Goal: Task Accomplishment & Management: Manage account settings

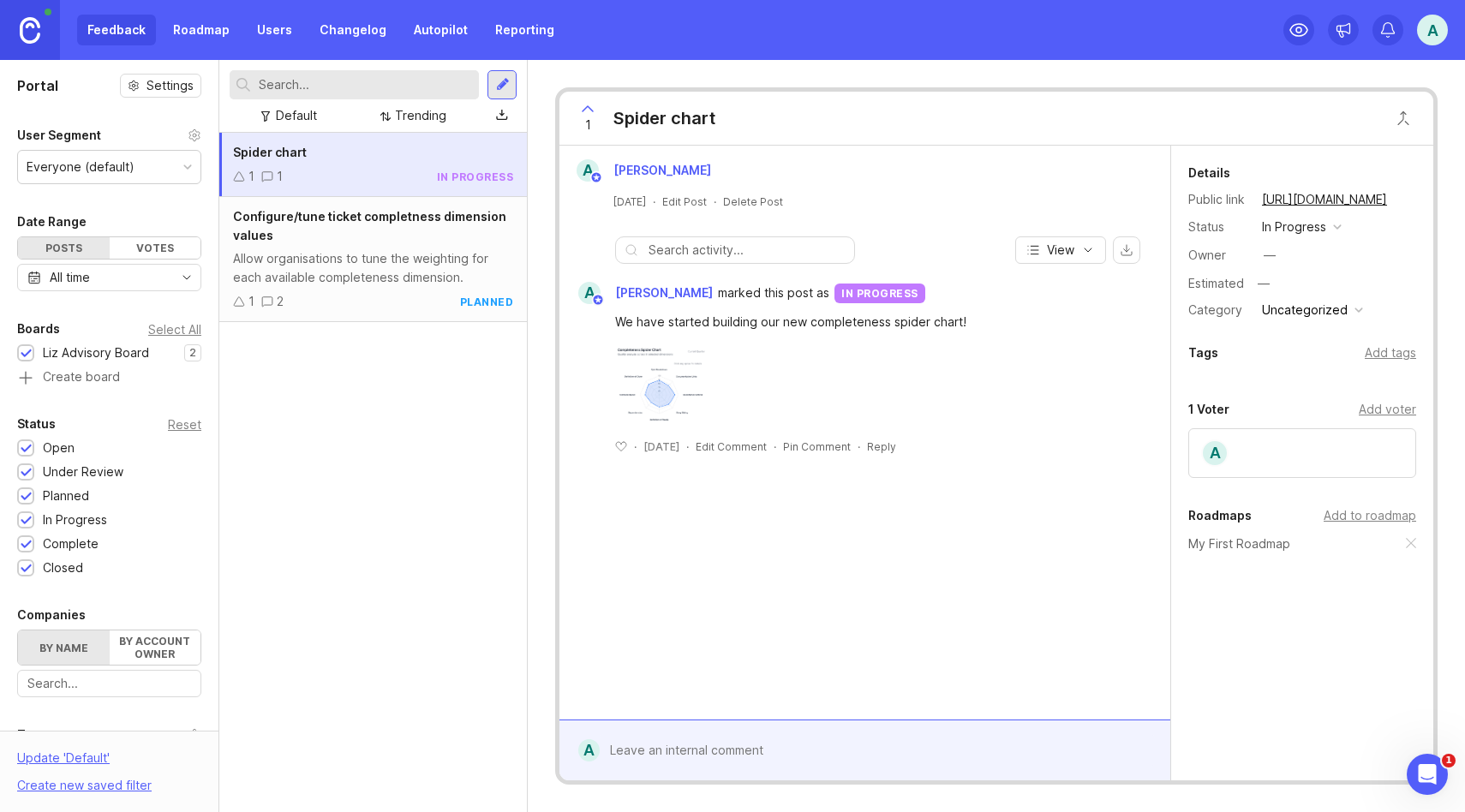
click at [204, 25] on link "Roadmap" at bounding box center [202, 30] width 77 height 31
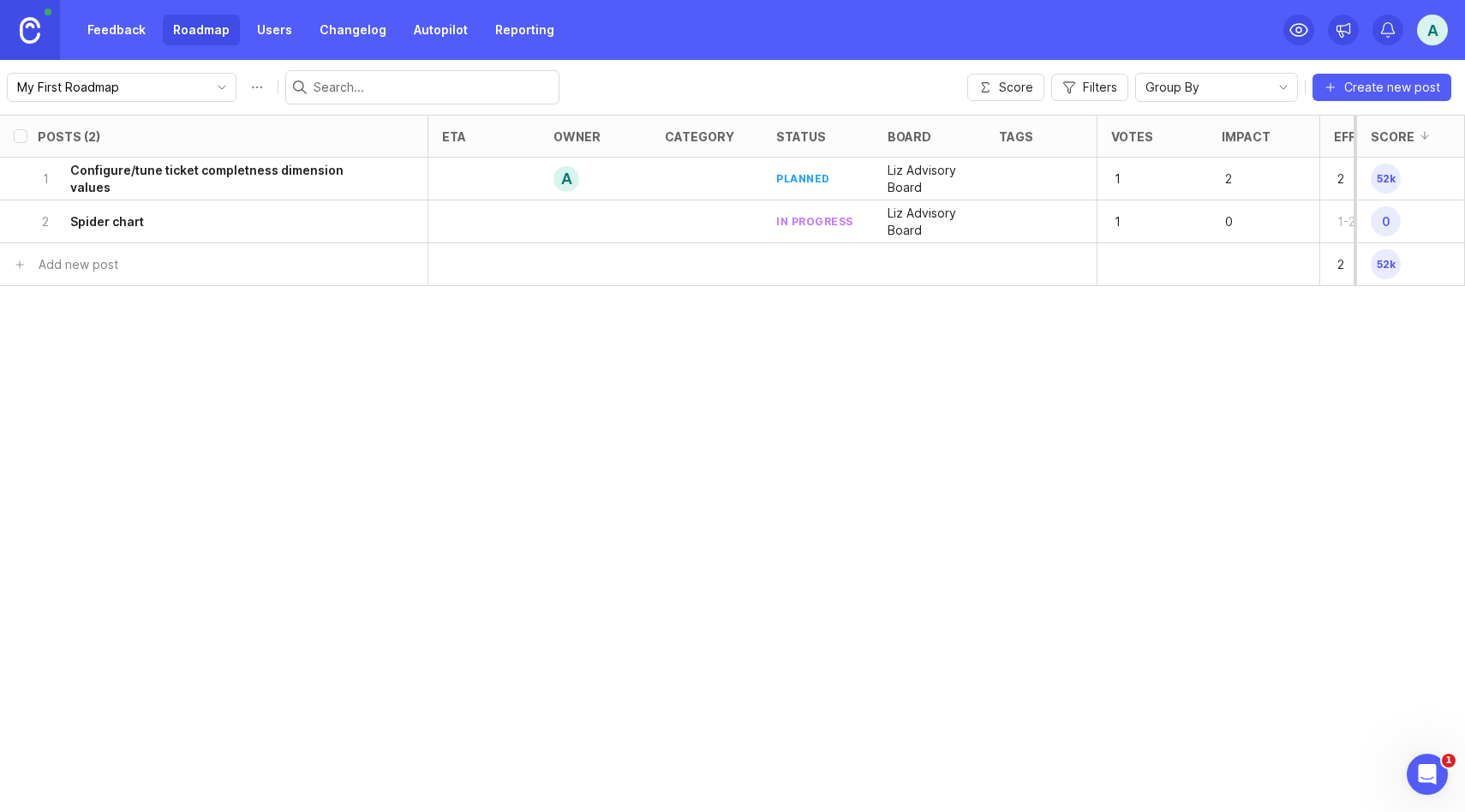
click at [131, 225] on h6 "Spider chart" at bounding box center [107, 221] width 74 height 17
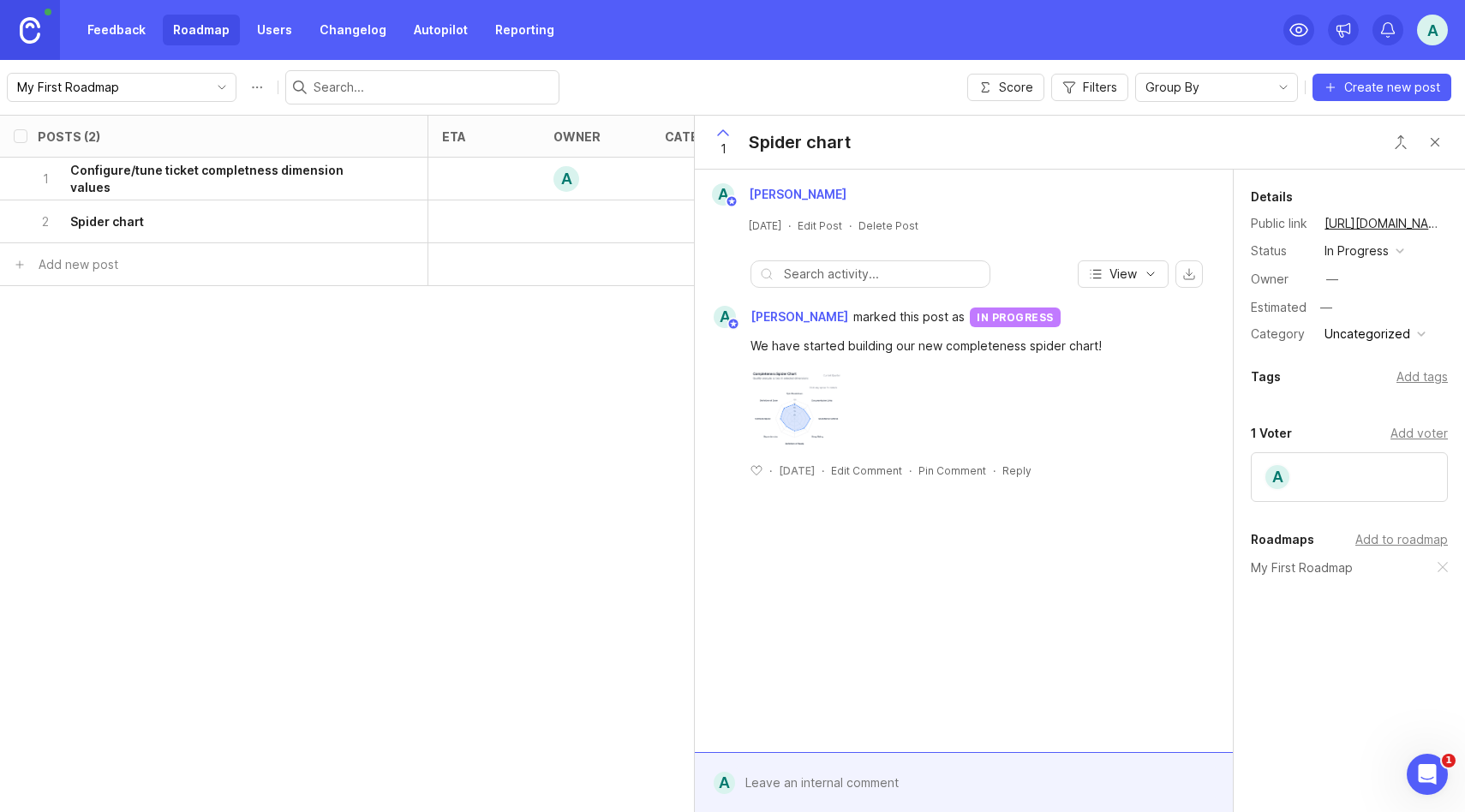
click at [841, 139] on div "Spider chart" at bounding box center [799, 142] width 102 height 24
click at [899, 142] on div "1 Spider chart" at bounding box center [1079, 142] width 770 height 54
click at [1152, 278] on icon "button" at bounding box center [1151, 274] width 14 height 14
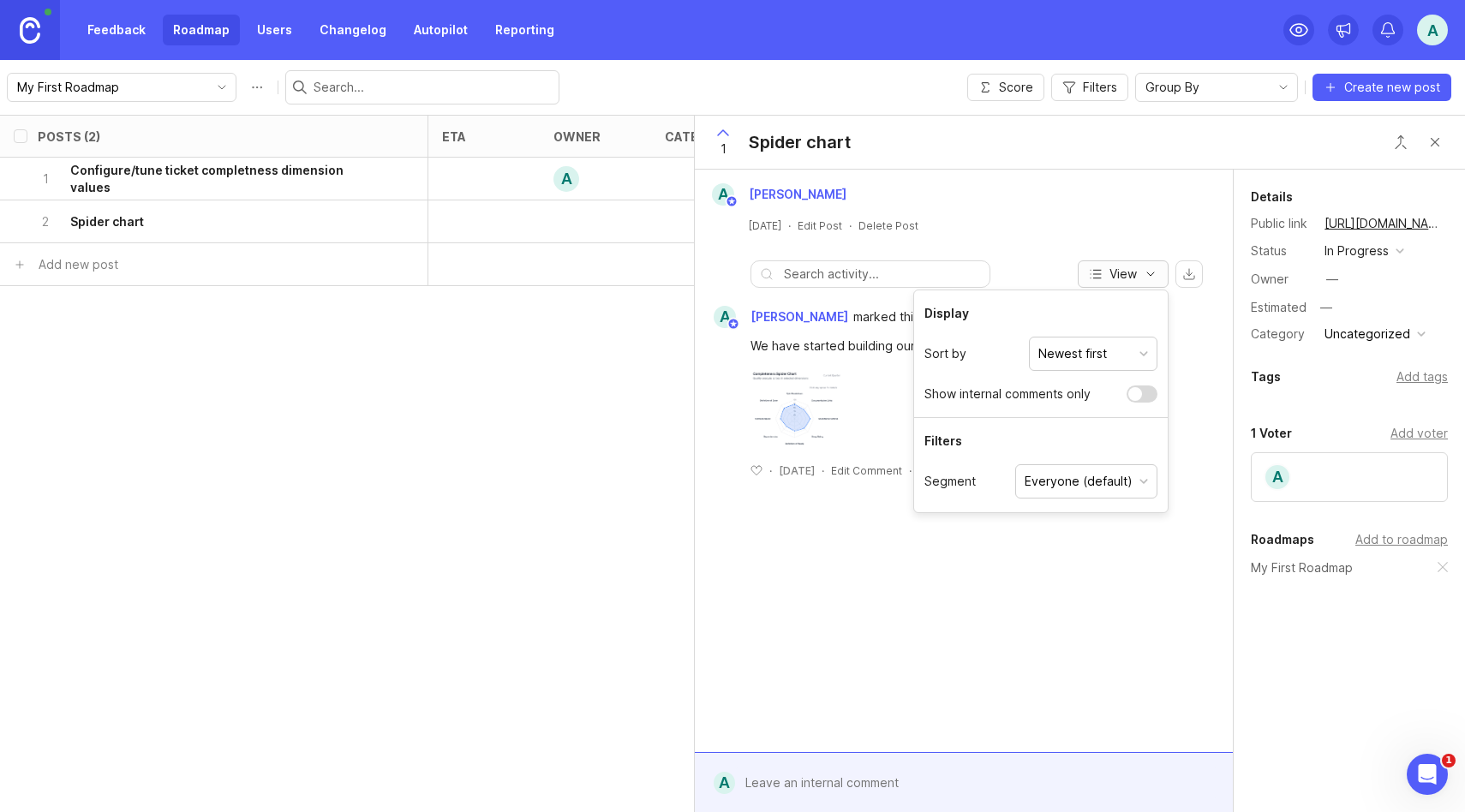
click at [1152, 278] on icon "button" at bounding box center [1151, 274] width 14 height 14
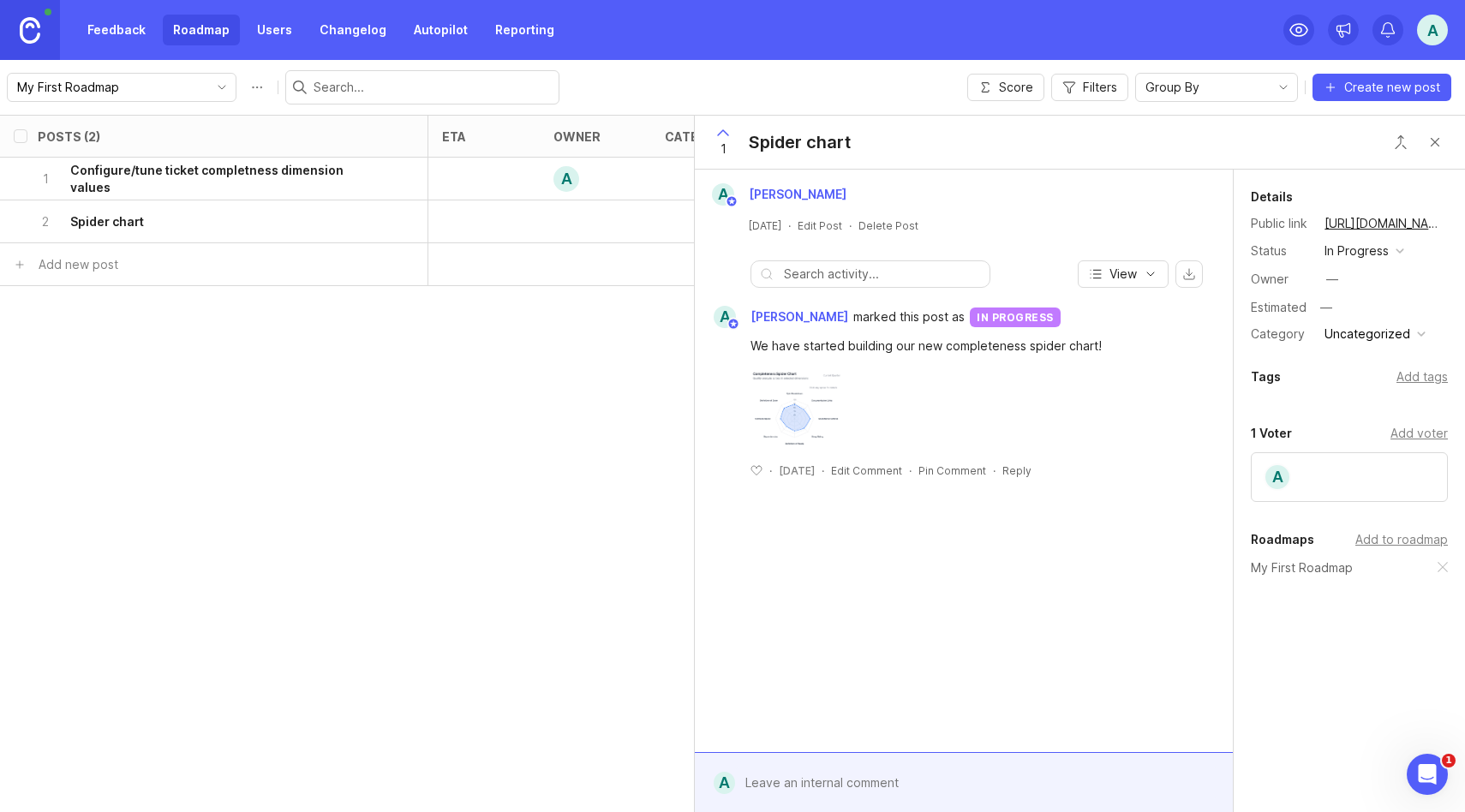
click at [988, 621] on div "A [PERSON_NAME] [DATE] · Edit Post · Delete Post View A [PERSON_NAME] marked th…" at bounding box center [963, 461] width 538 height 583
click at [1046, 358] on div at bounding box center [974, 405] width 447 height 100
click at [1432, 142] on button "Close button" at bounding box center [1435, 142] width 34 height 34
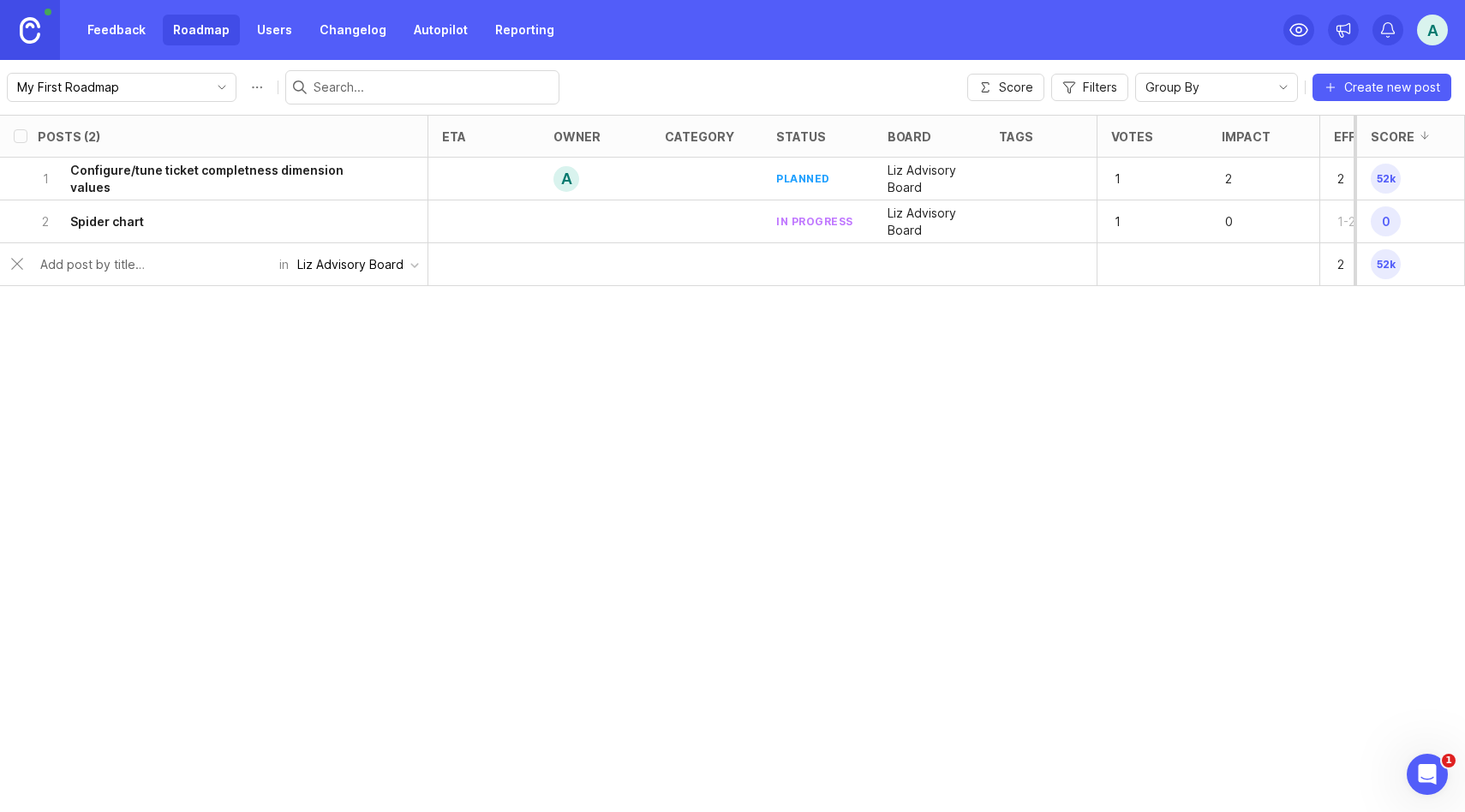
click at [83, 264] on input "text" at bounding box center [155, 264] width 228 height 19
type input "Ticket Generator"
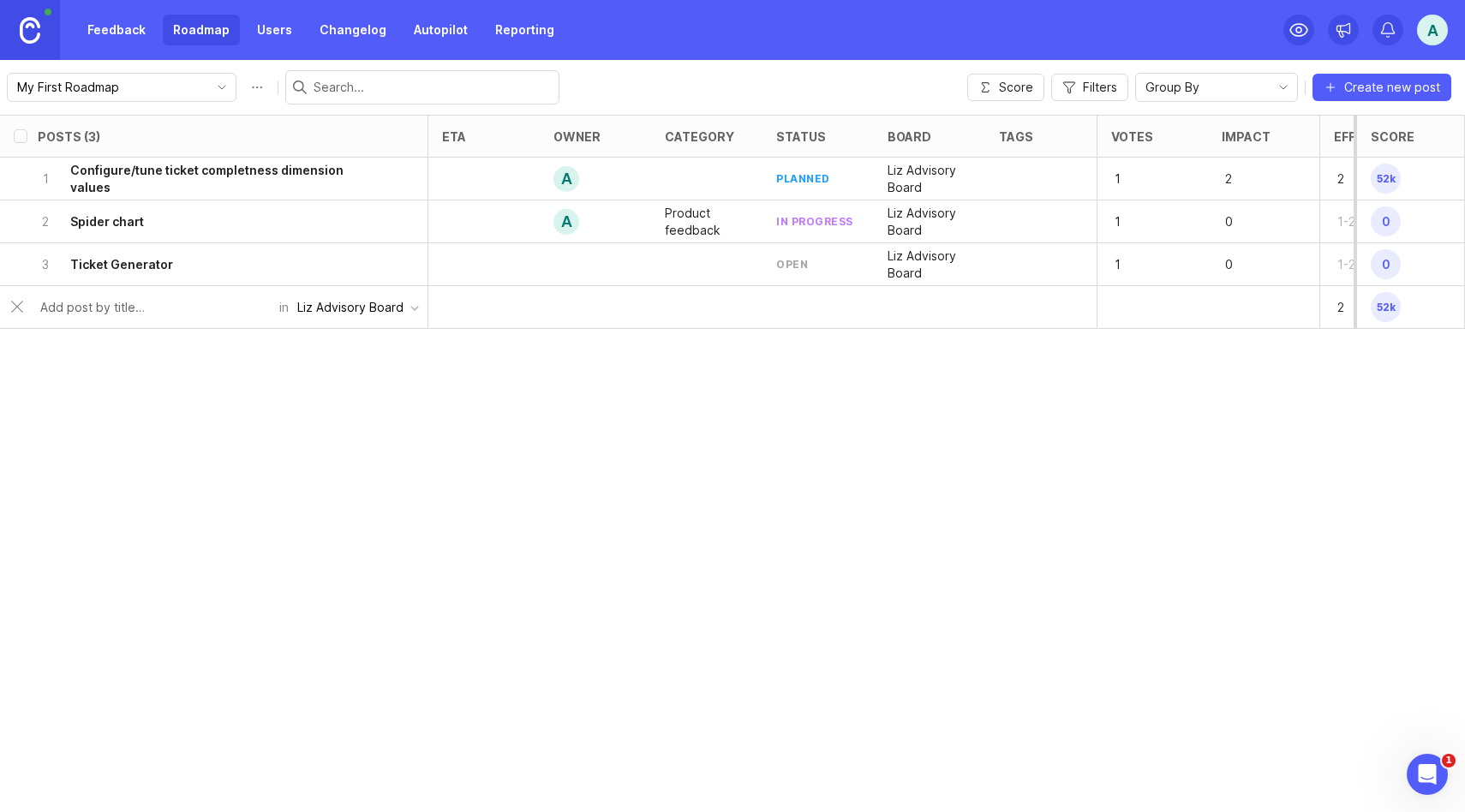
click at [797, 263] on div "open" at bounding box center [792, 264] width 32 height 15
click at [146, 256] on h6 "Ticket Generator" at bounding box center [122, 264] width 103 height 17
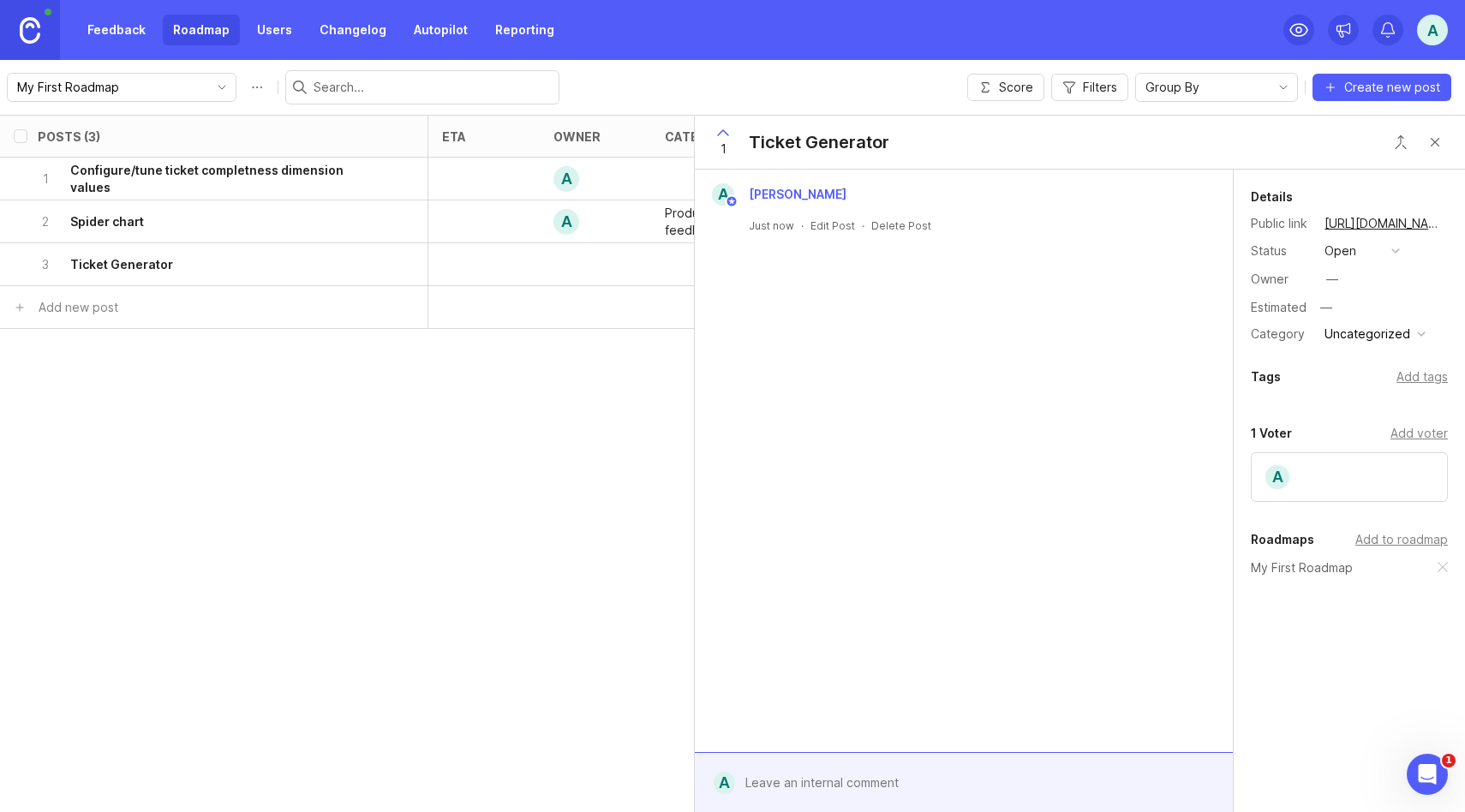
click at [1406, 245] on div "Status open" at bounding box center [1350, 251] width 198 height 22
click at [1401, 245] on button "open" at bounding box center [1363, 251] width 86 height 22
click at [1362, 375] on div "in progress" at bounding box center [1367, 376] width 77 height 15
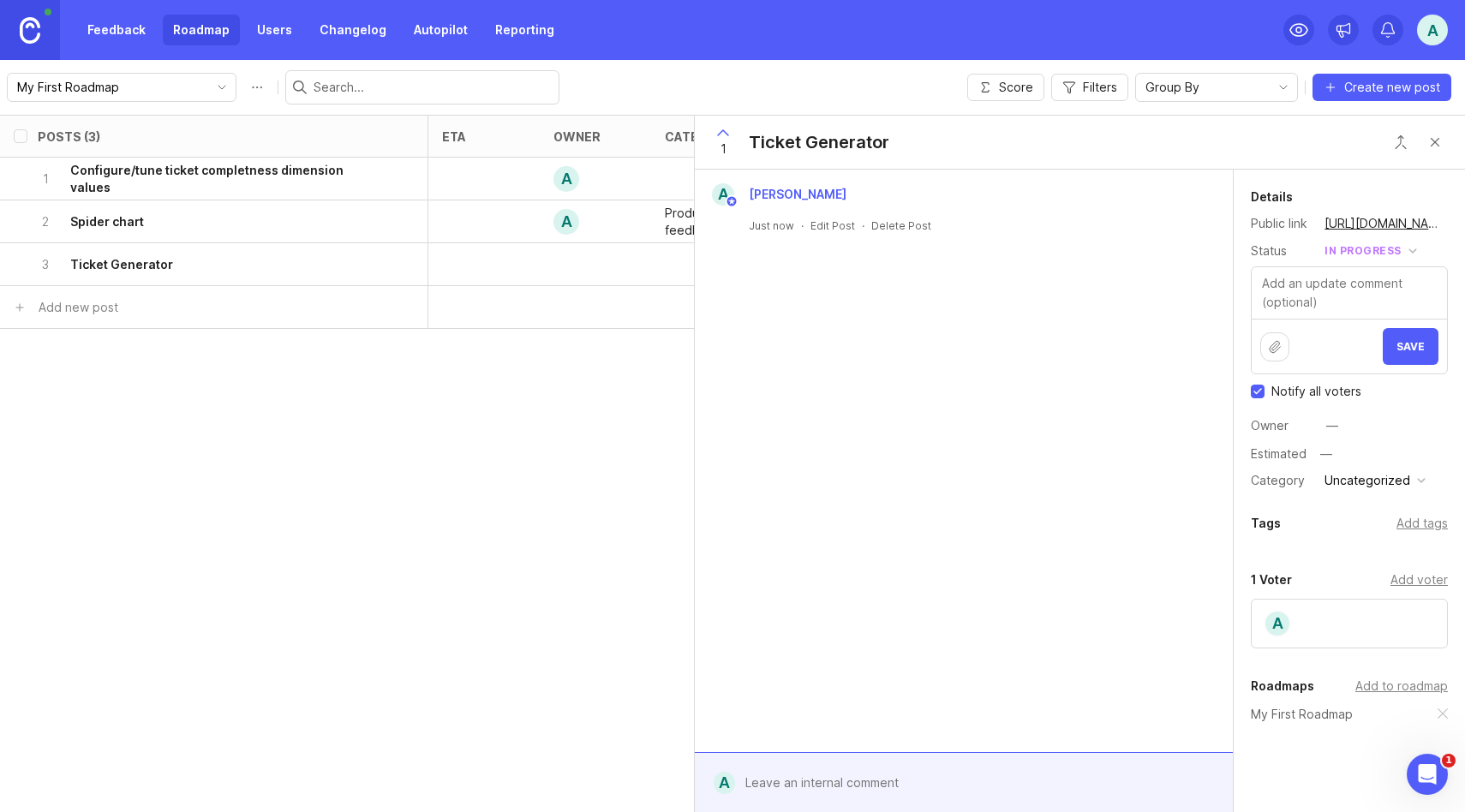
click at [1316, 289] on textarea at bounding box center [1350, 293] width 196 height 52
click at [797, 770] on div at bounding box center [976, 783] width 483 height 33
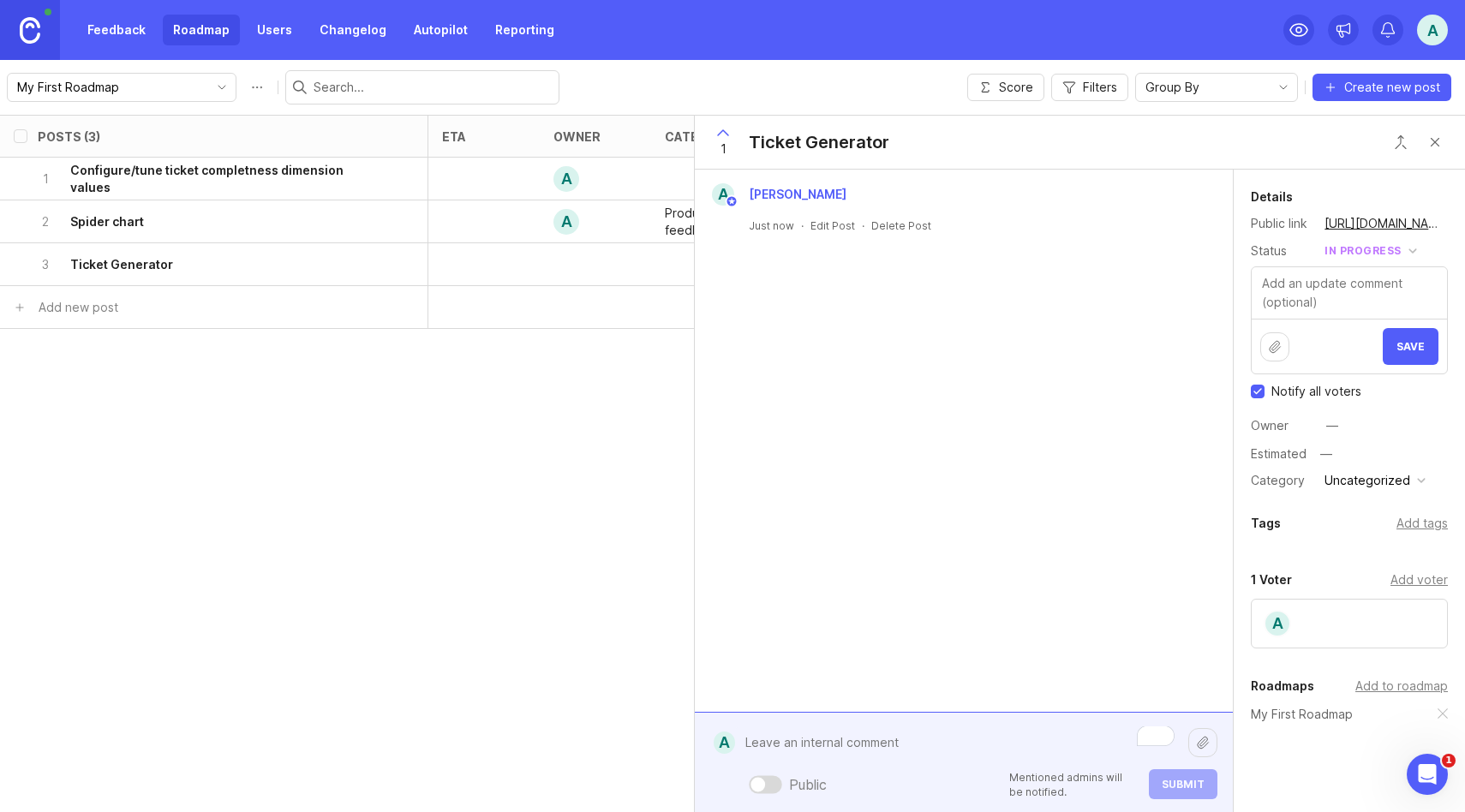
click at [771, 784] on div at bounding box center [765, 784] width 33 height 18
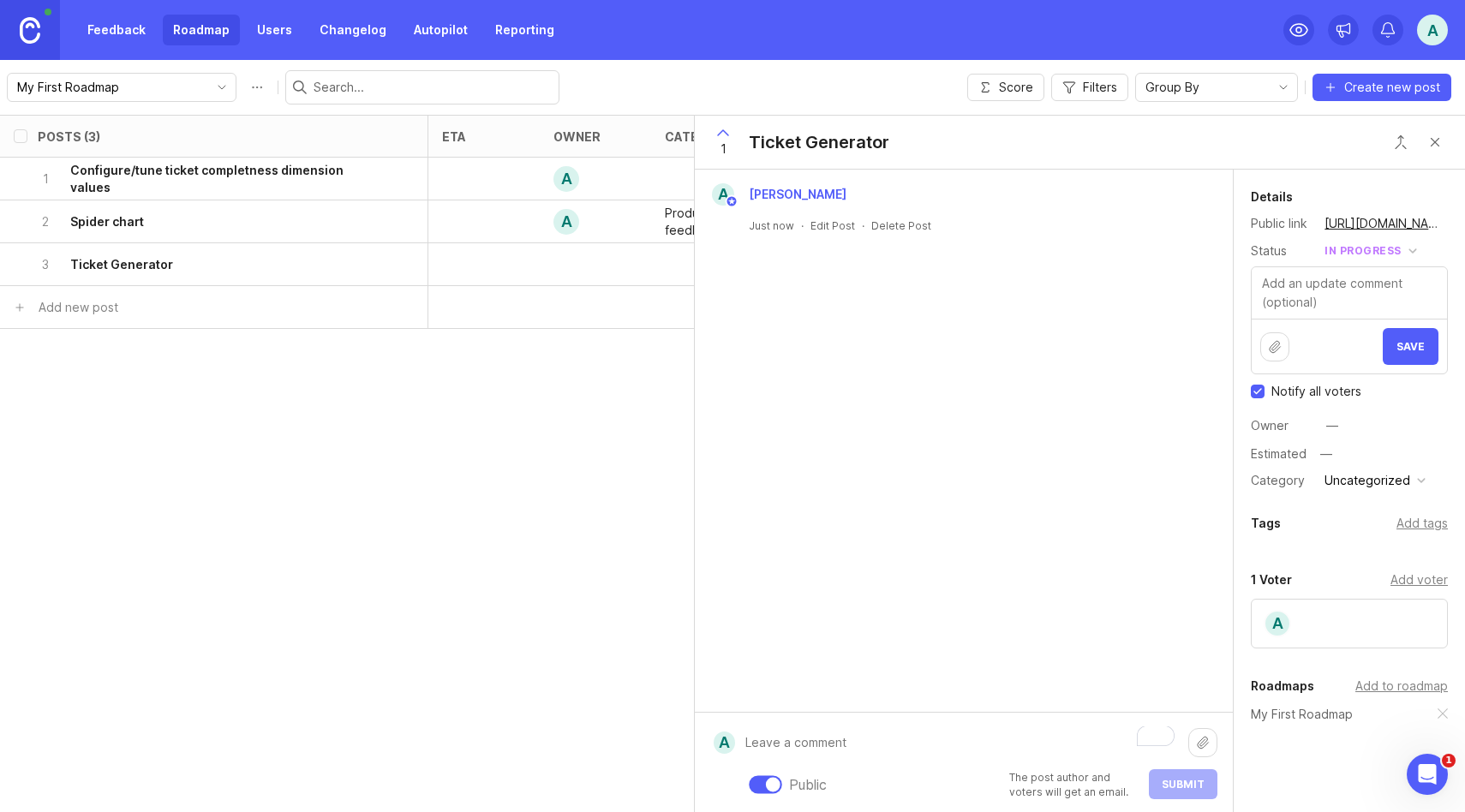
click at [794, 742] on textarea "To enrich screen reader interactions, please activate Accessibility in Grammarl…" at bounding box center [962, 742] width 453 height 33
click at [778, 785] on div at bounding box center [773, 784] width 15 height 15
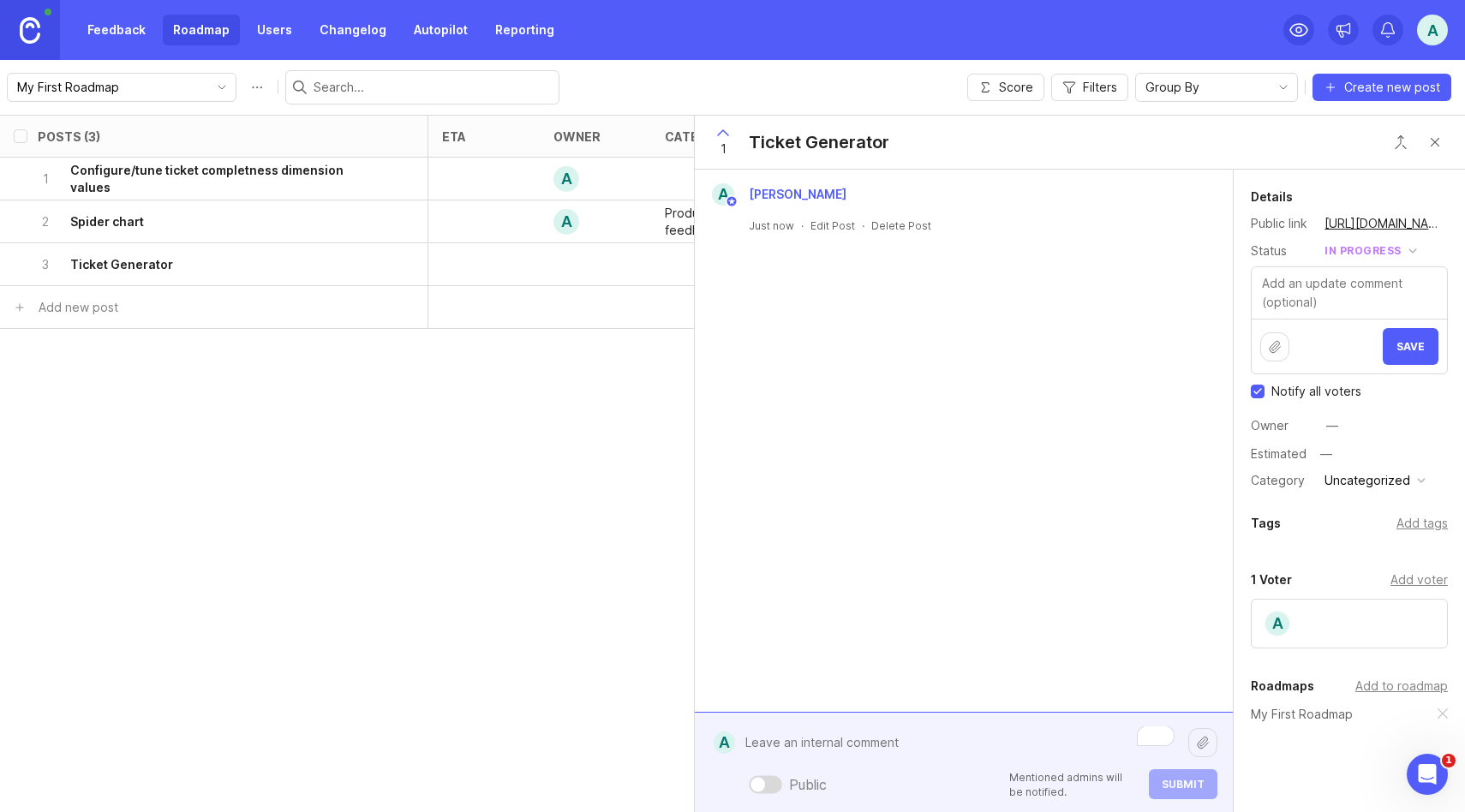
click at [789, 742] on textarea "To enrich screen reader interactions, please activate Accessibility in Grammarl…" at bounding box center [962, 742] width 453 height 33
click at [767, 781] on div at bounding box center [765, 784] width 33 height 18
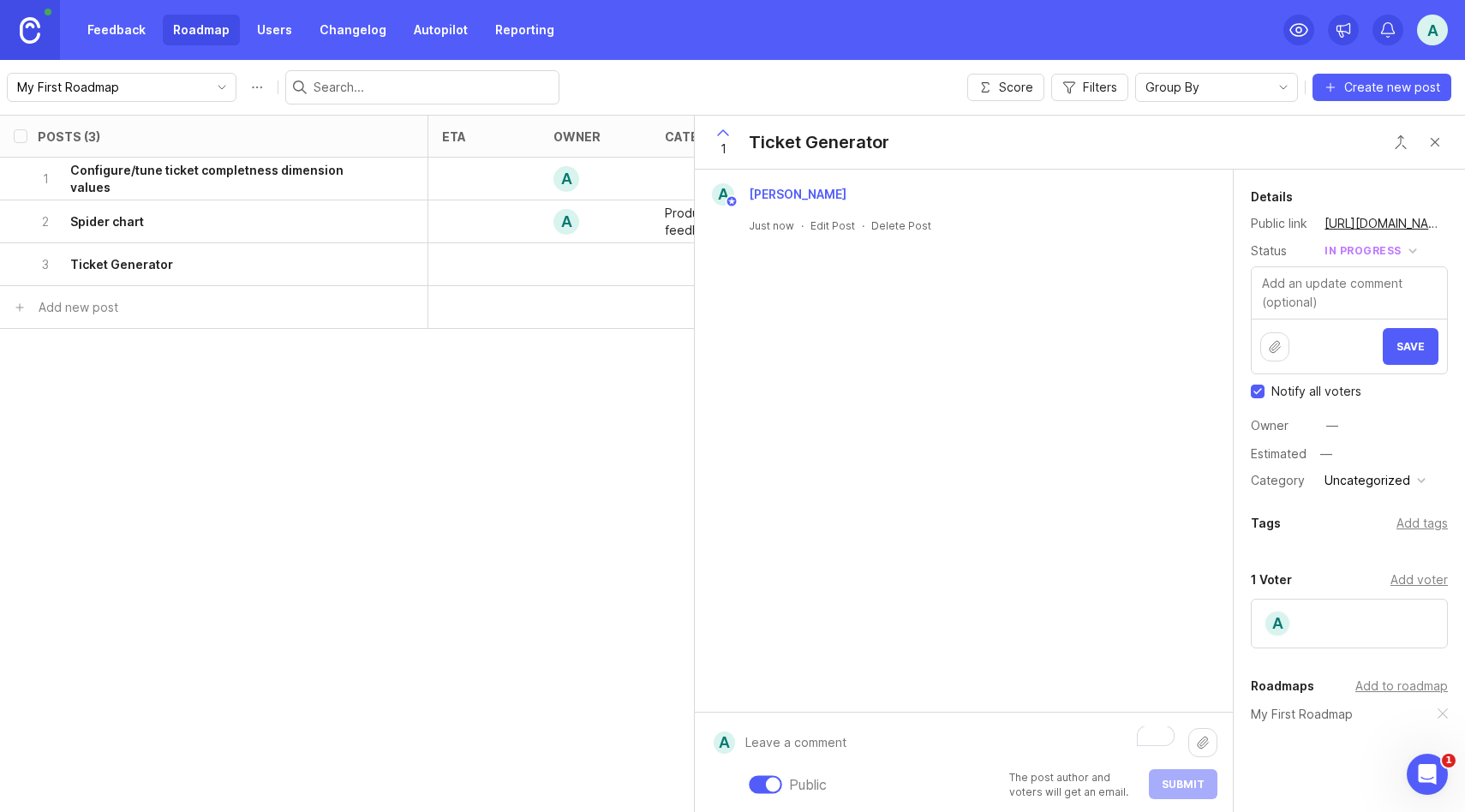
click at [772, 745] on textarea "To enrich screen reader interactions, please activate Accessibility in Grammarl…" at bounding box center [962, 742] width 453 height 33
click at [1307, 275] on textarea at bounding box center [1350, 293] width 196 height 52
paste textarea "Create tickets & user stories from customer materials"
click at [1320, 302] on textarea "Create tickets & user stories from customer materials" at bounding box center [1350, 293] width 196 height 52
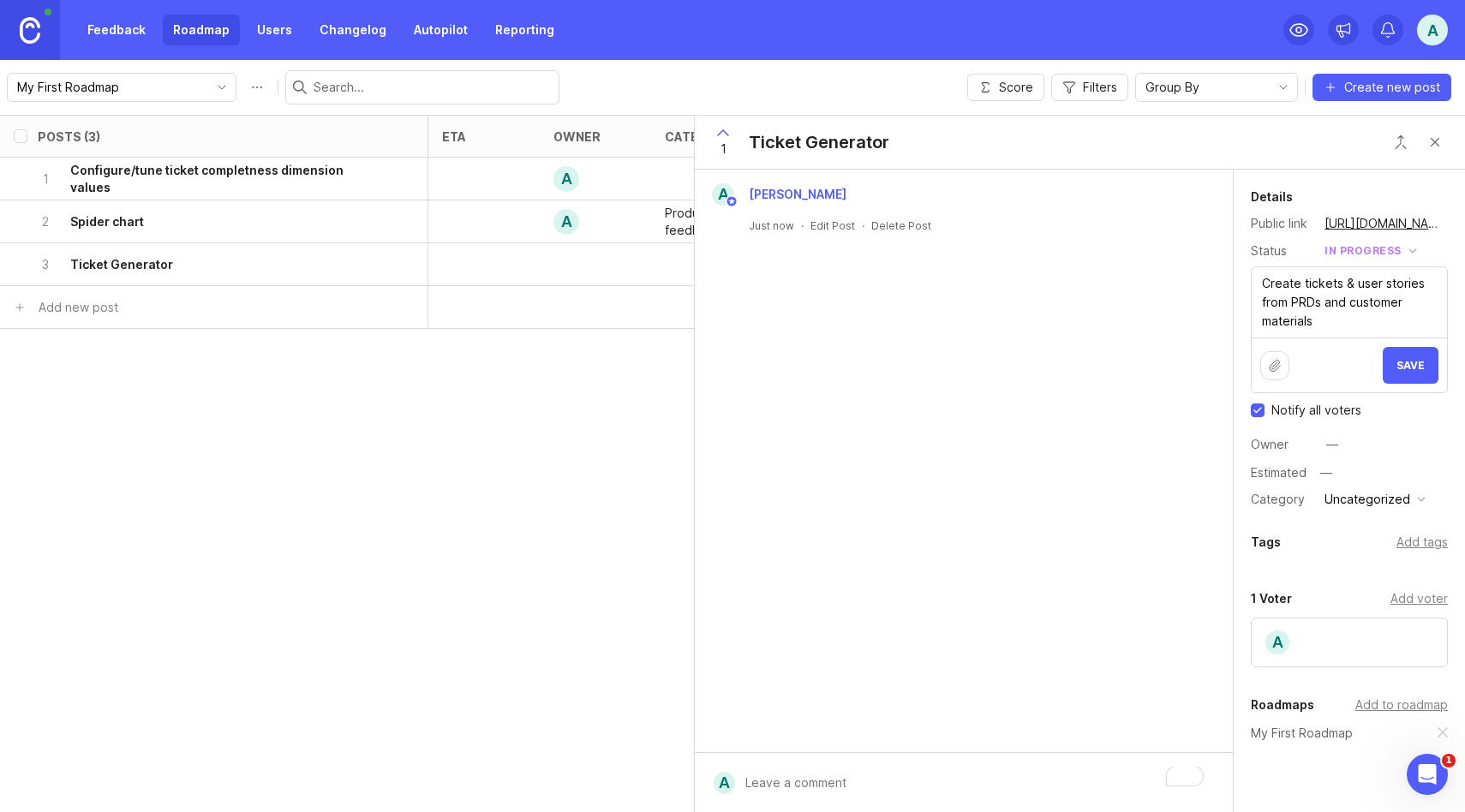
type textarea "Create tickets & user stories from PRDs and customer materials"
click at [1395, 369] on button "Save" at bounding box center [1411, 365] width 56 height 37
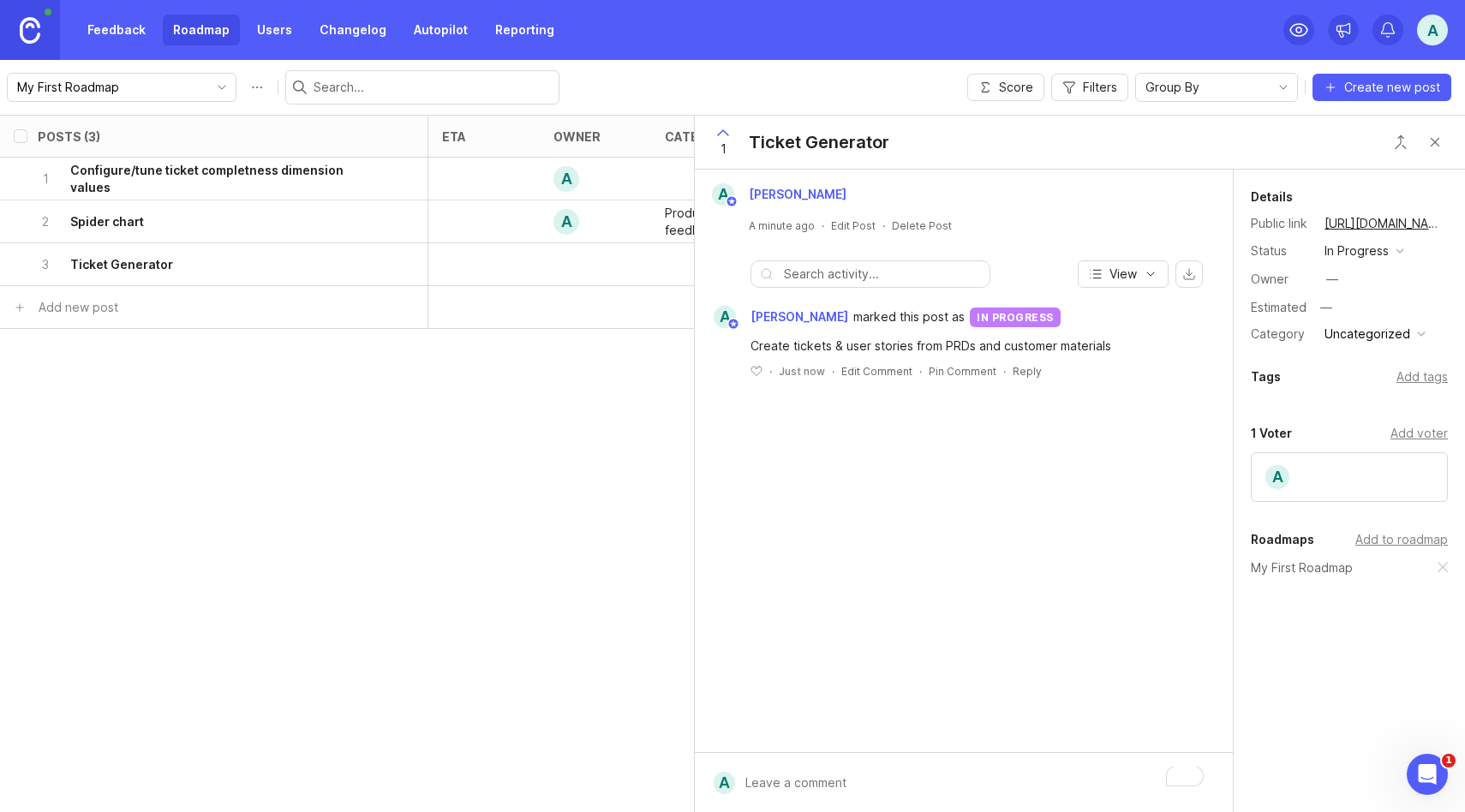
click at [1417, 330] on div "button" at bounding box center [1421, 334] width 9 height 9
click at [1386, 371] on li "Product feedback" at bounding box center [1374, 364] width 109 height 32
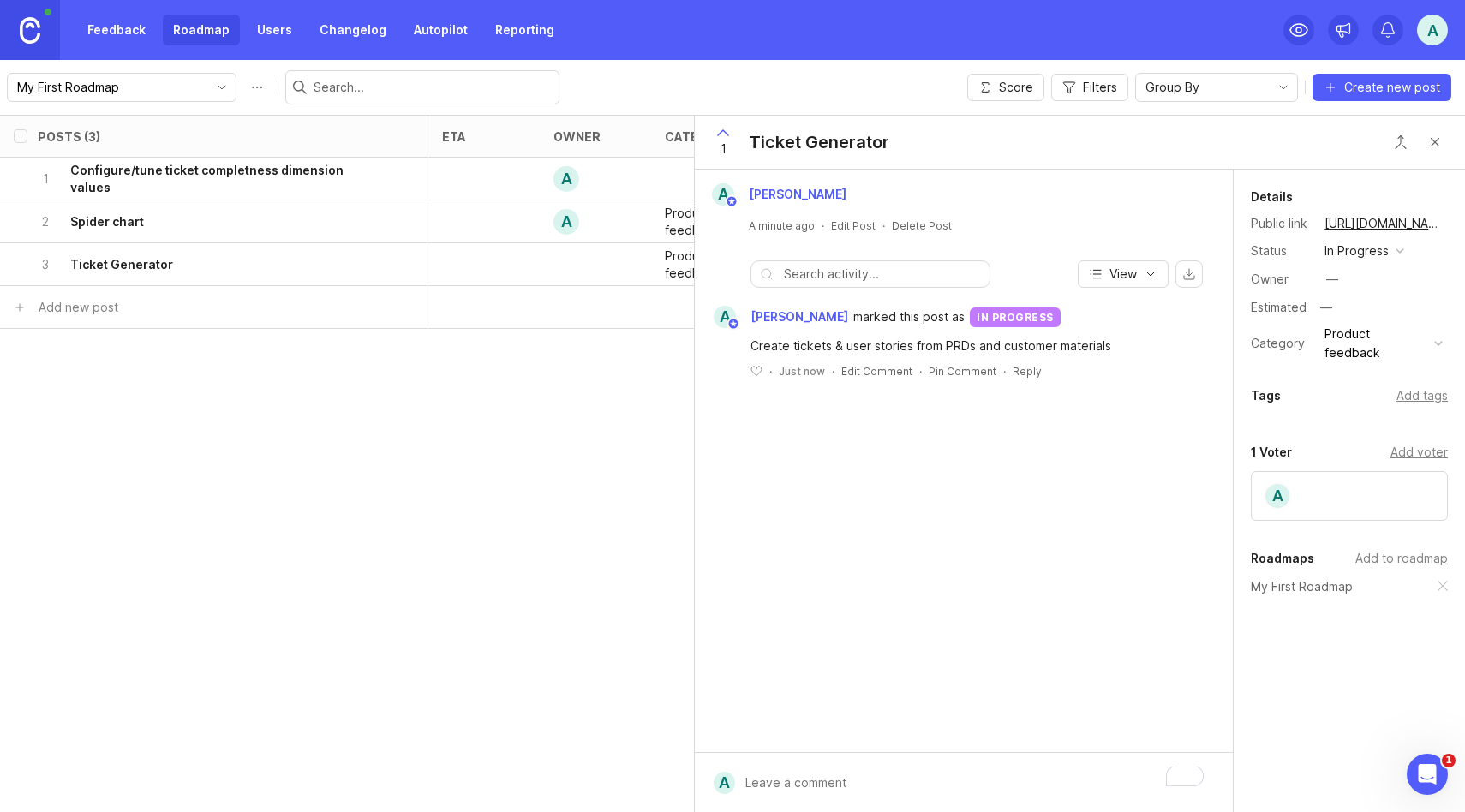
click at [1330, 280] on div "—" at bounding box center [1333, 279] width 12 height 19
click at [1297, 154] on div "1 Ticket Generator" at bounding box center [1079, 142] width 770 height 54
click at [826, 783] on div "Public The post author and voters will get an email. Submit" at bounding box center [976, 762] width 483 height 73
click at [1201, 742] on icon at bounding box center [1203, 742] width 10 height 11
click at [933, 734] on textarea "Check out progress here:" at bounding box center [962, 742] width 453 height 33
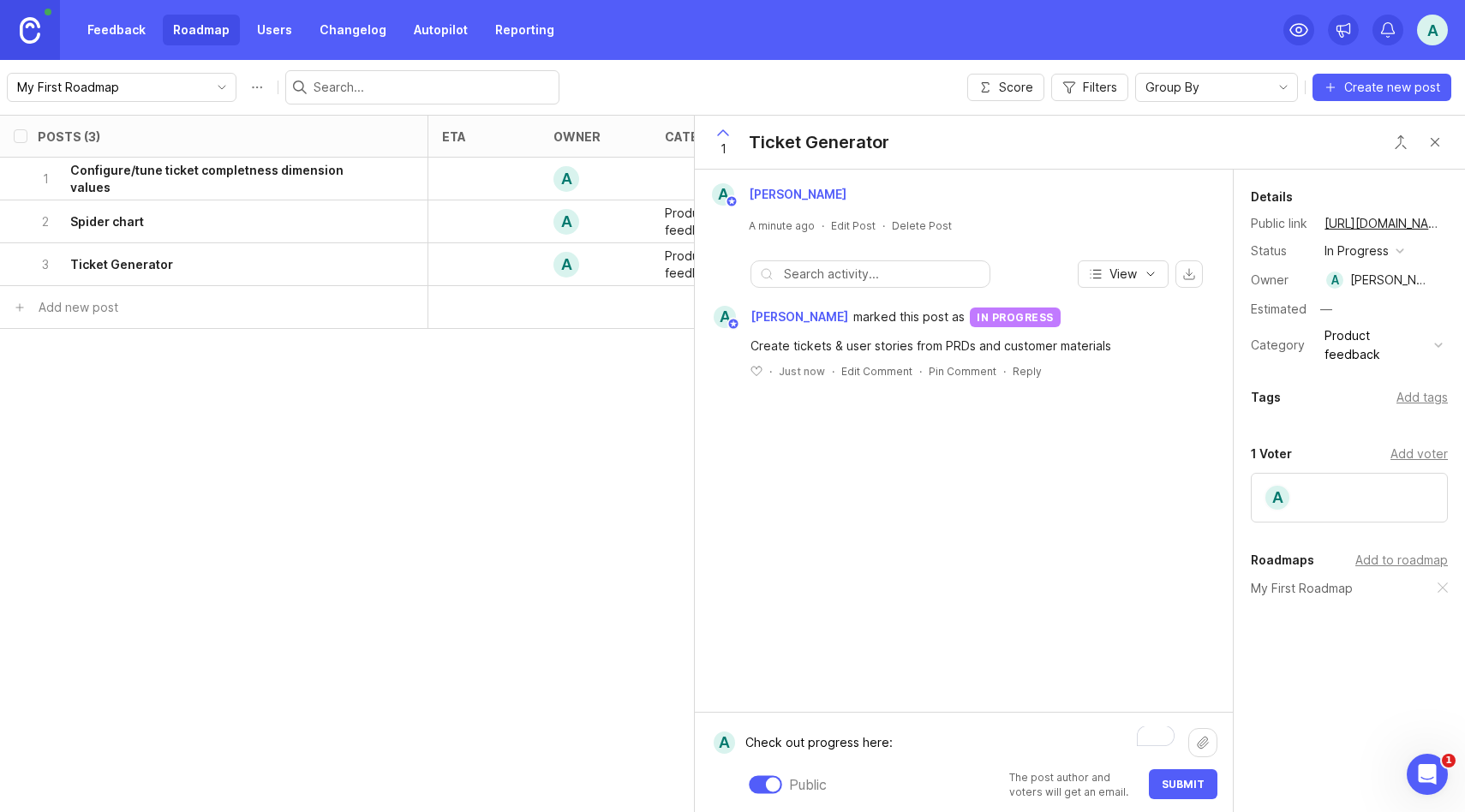
paste textarea "[URL][DOMAIN_NAME]"
type textarea "Check out progress here: [URL][DOMAIN_NAME]"
click at [1185, 784] on span "Submit" at bounding box center [1183, 784] width 43 height 13
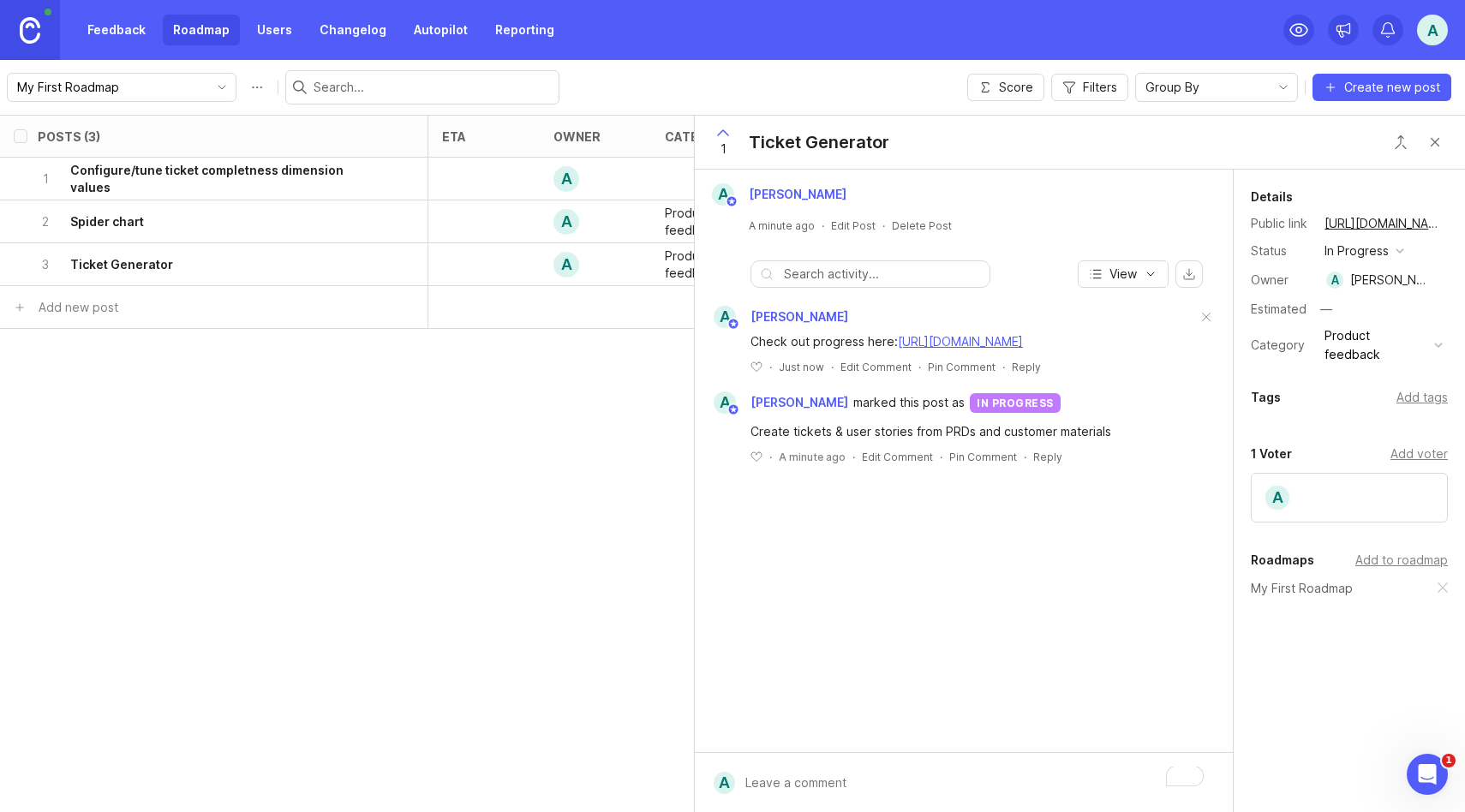
click at [1212, 319] on span at bounding box center [1207, 318] width 36 height 38
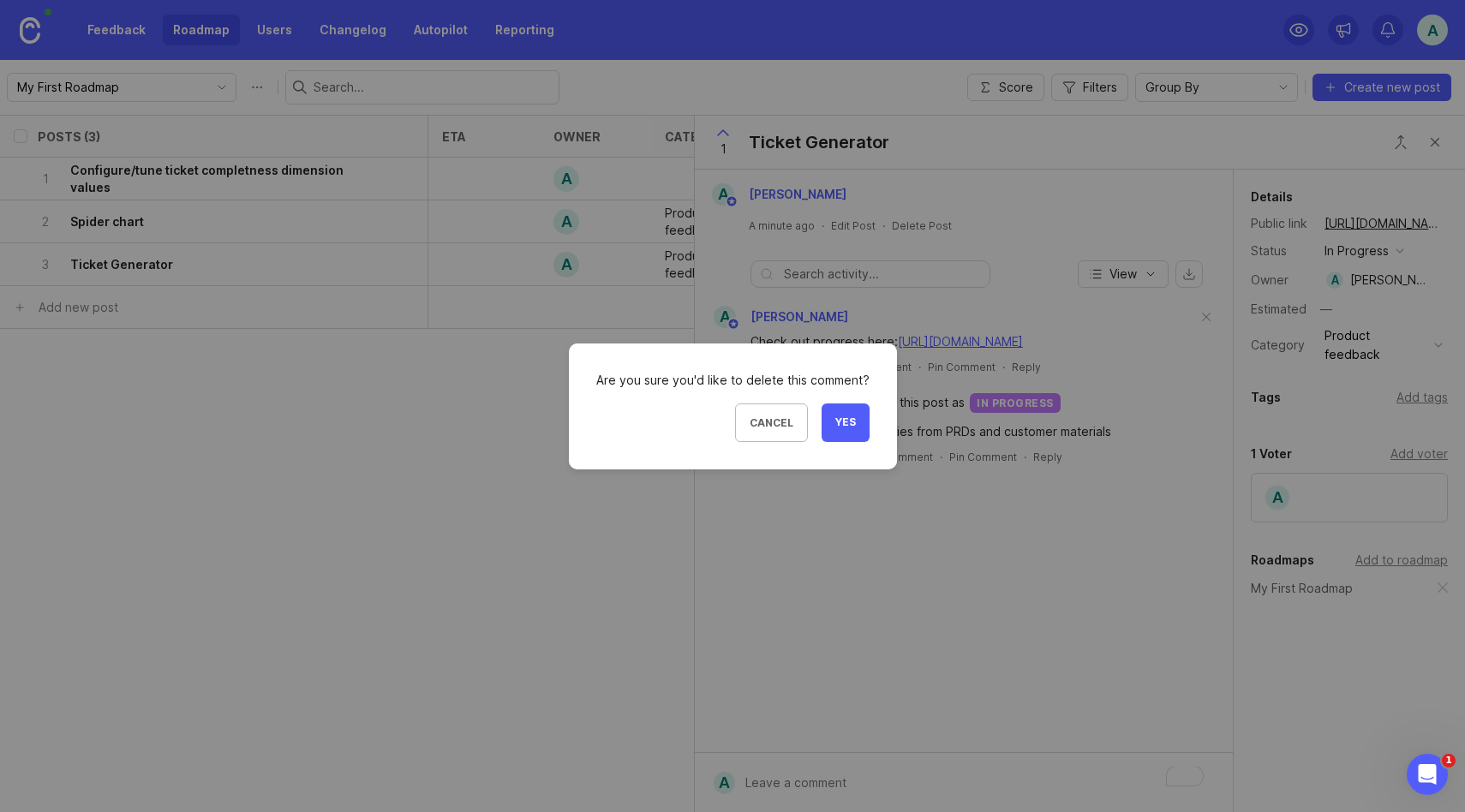
click at [838, 427] on span "Yes" at bounding box center [846, 422] width 21 height 15
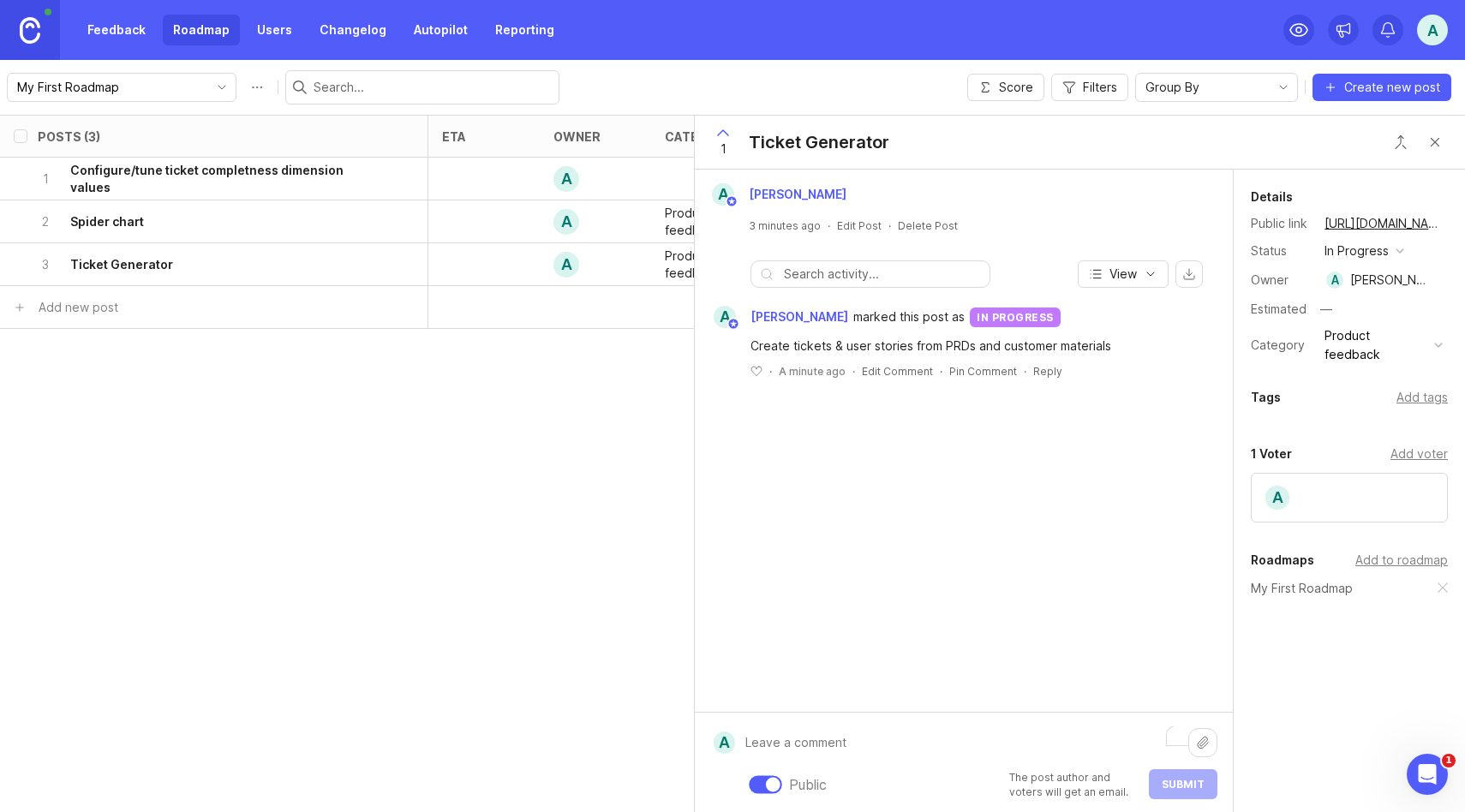
click at [886, 773] on div "Public The post author and voters will get an email. Submit" at bounding box center [976, 762] width 483 height 73
paste textarea "![]([URL])"
drag, startPoint x: 1043, startPoint y: 742, endPoint x: 1018, endPoint y: 743, distance: 25.0
click at [1018, 743] on textarea "You can check out progress here ![]([URL])" at bounding box center [962, 742] width 453 height 33
drag, startPoint x: 1046, startPoint y: 743, endPoint x: 951, endPoint y: 742, distance: 95.0
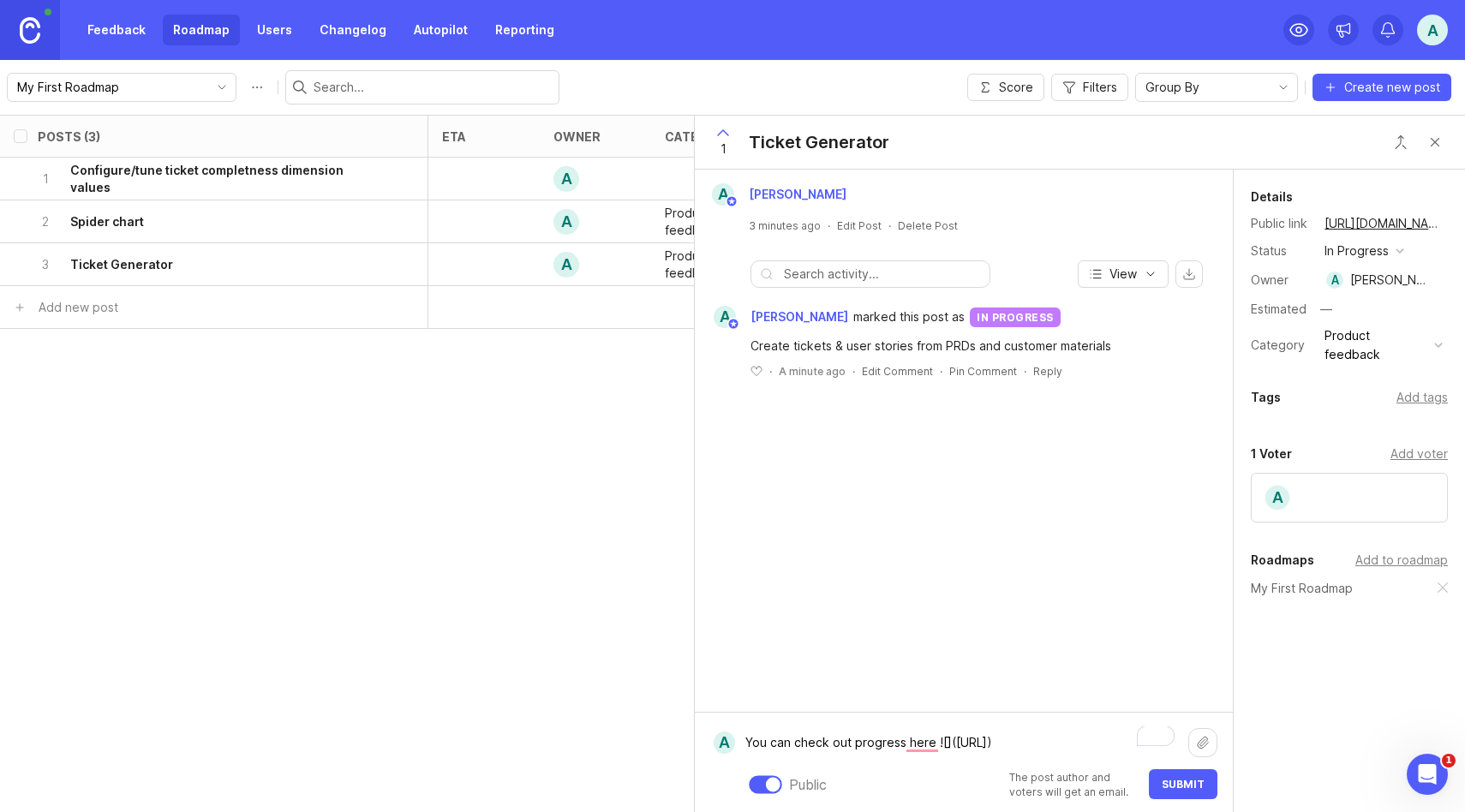
click at [951, 742] on textarea "You can check out progress here ![]([URL])" at bounding box center [962, 742] width 453 height 33
paste textarea "[URL][DOMAIN_NAME]"
click at [1053, 745] on textarea "You can check out progress here ![]([URL][DOMAIN_NAME])" at bounding box center [962, 724] width 453 height 70
type textarea "You can check out progress here ![]([URL][DOMAIN_NAME])"
click at [1173, 779] on span "Submit" at bounding box center [1183, 784] width 43 height 13
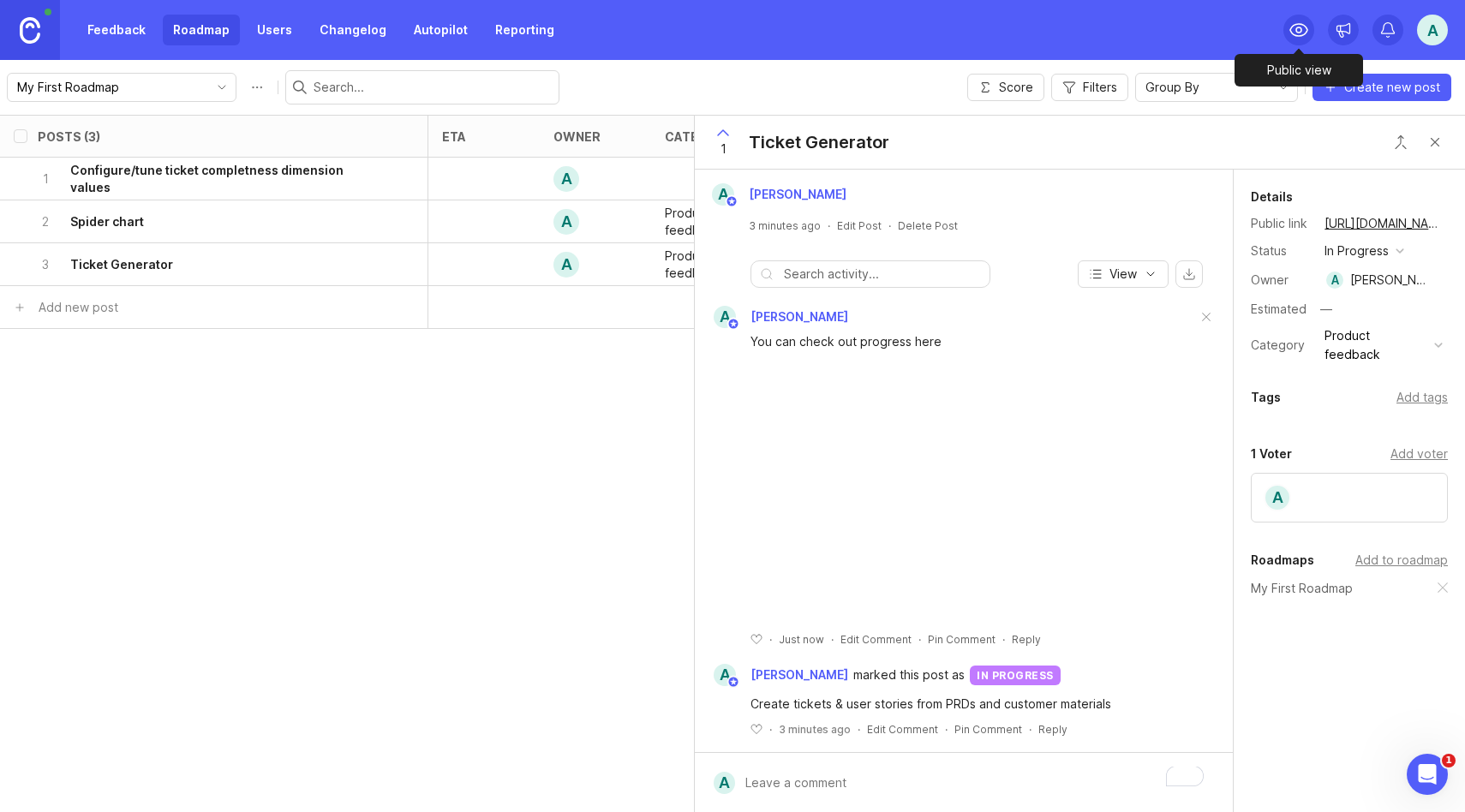
click at [1304, 33] on icon at bounding box center [1299, 30] width 21 height 21
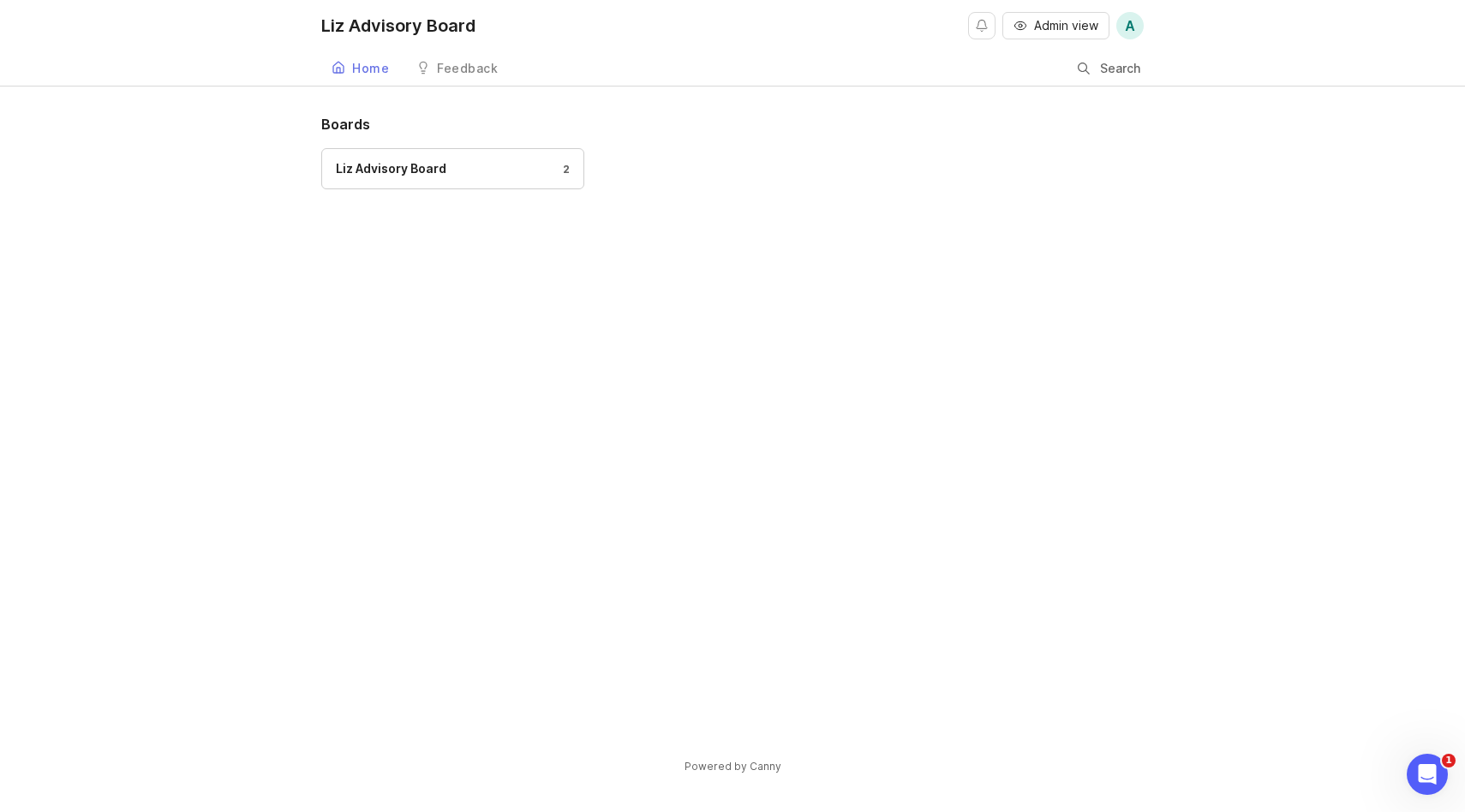
click at [460, 71] on div "Feedback" at bounding box center [467, 69] width 61 height 12
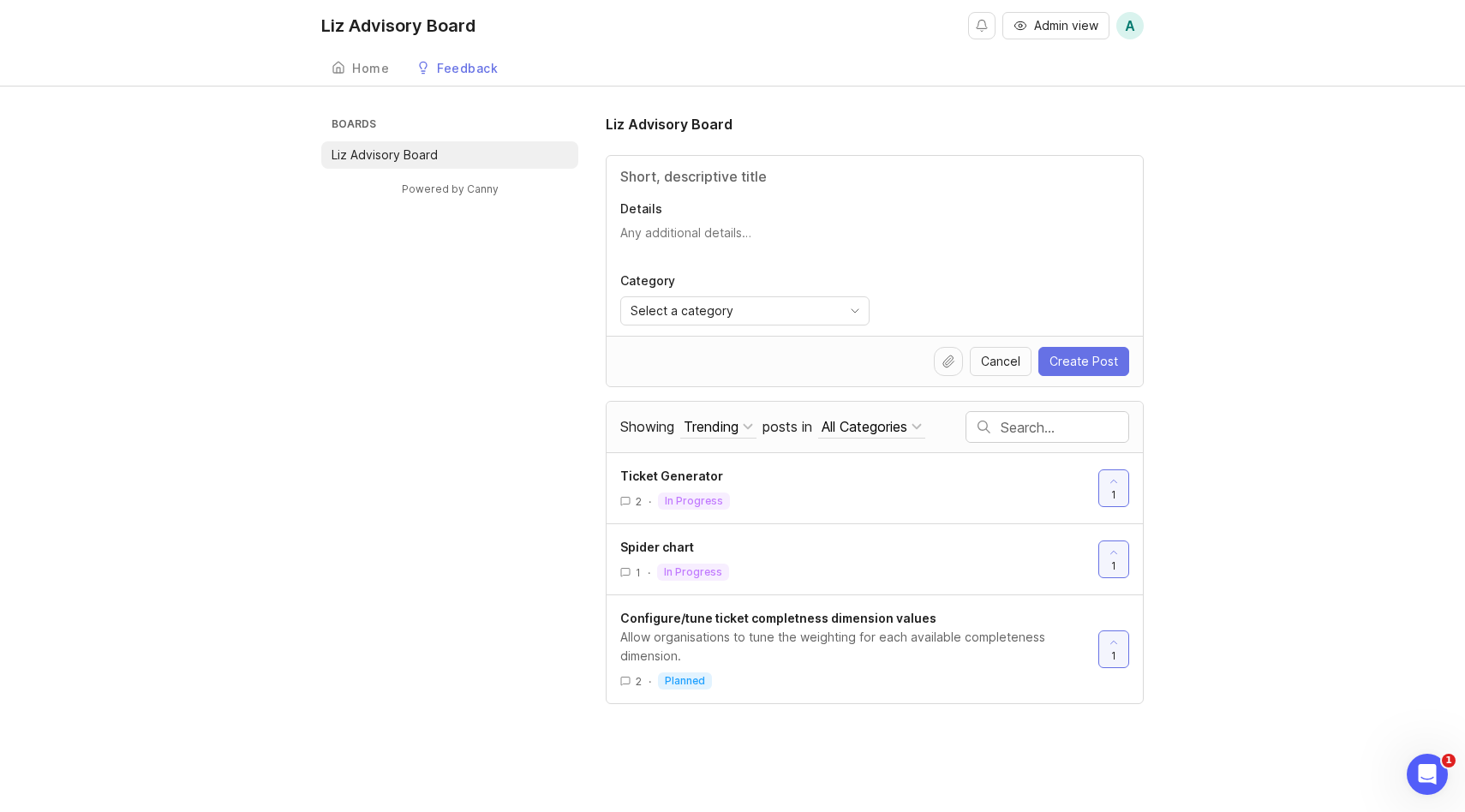
click at [374, 66] on div "Home" at bounding box center [370, 69] width 37 height 12
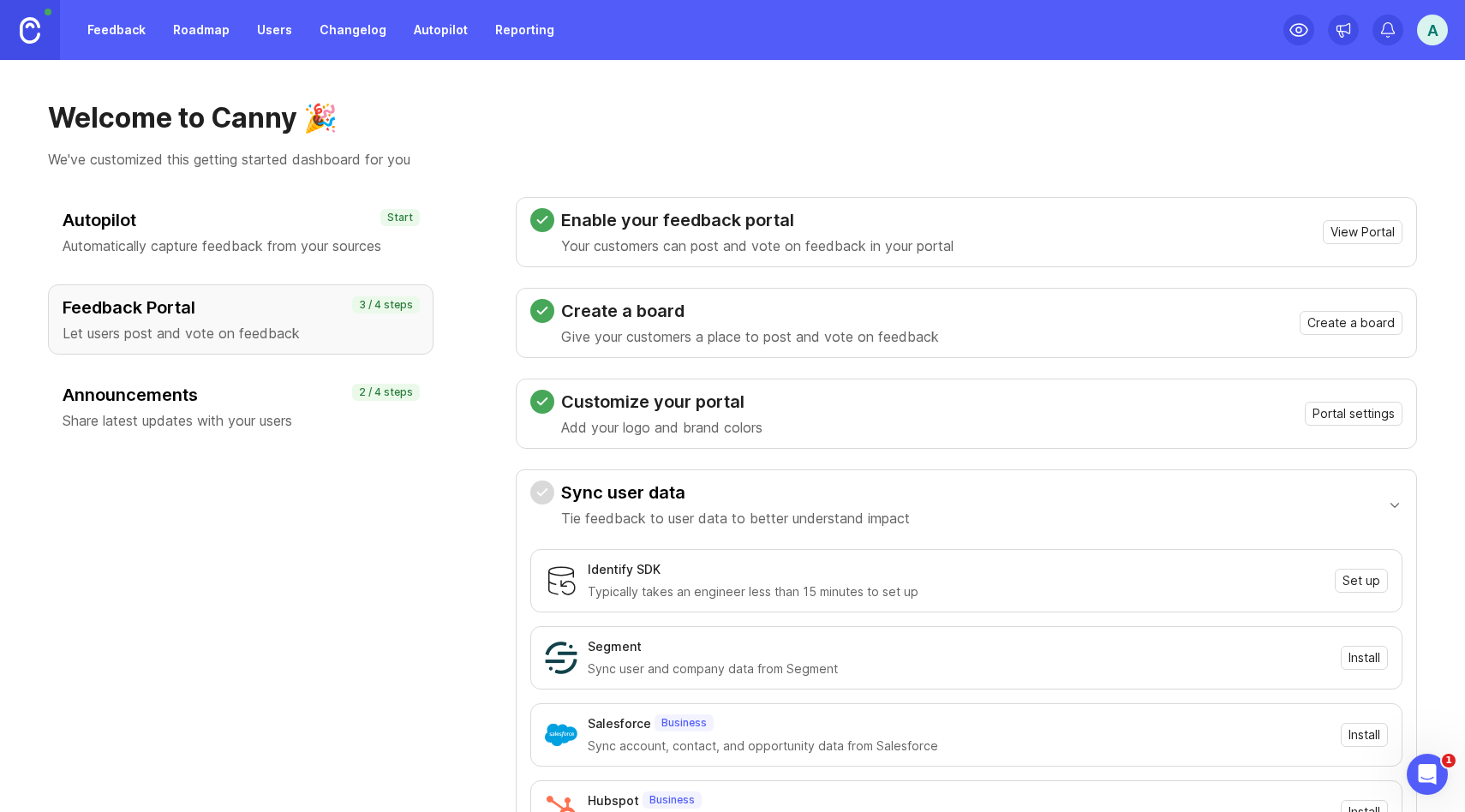
click at [23, 27] on img at bounding box center [30, 30] width 21 height 27
click at [199, 39] on link "Roadmap" at bounding box center [202, 30] width 77 height 31
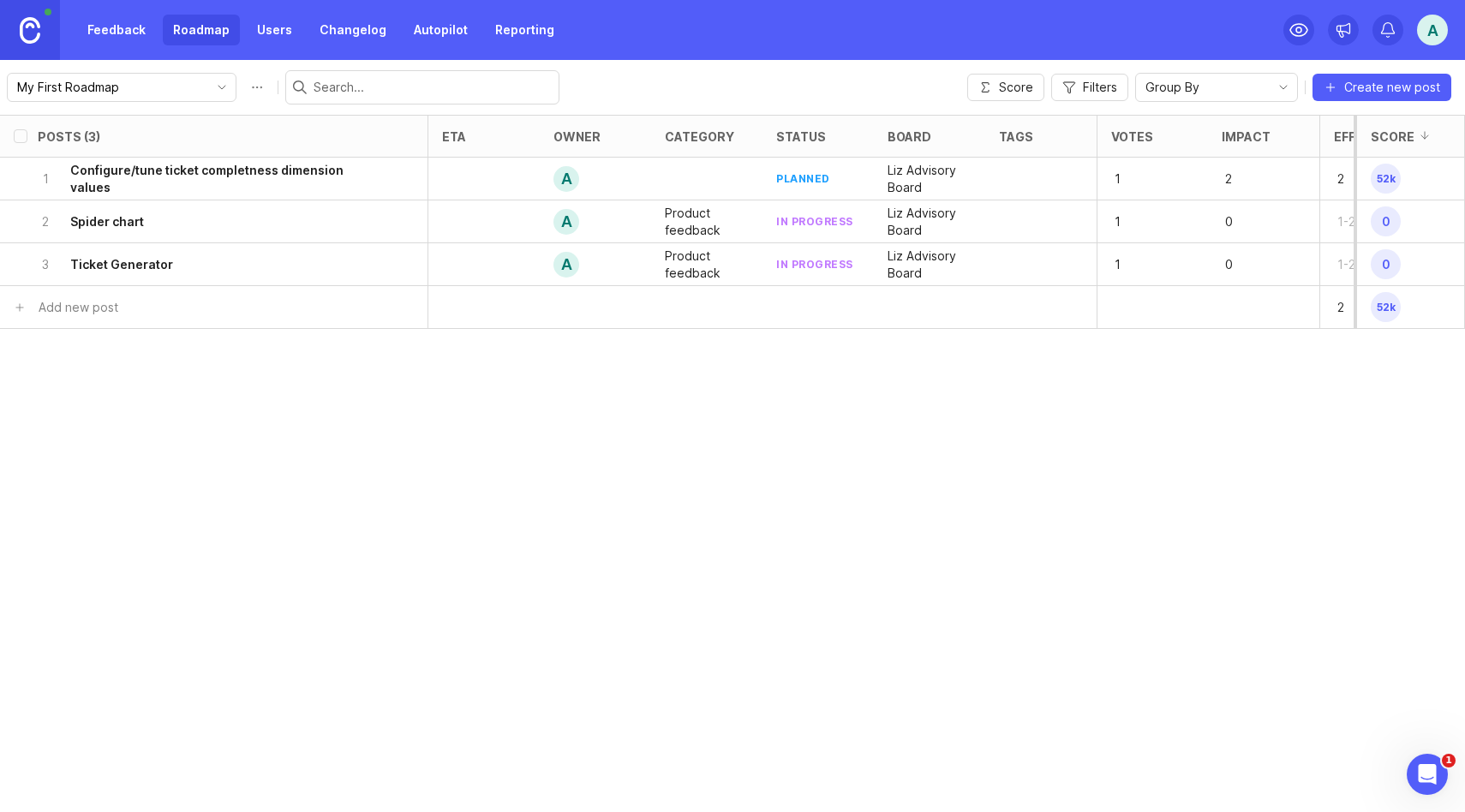
click at [243, 82] on button "Roadmap options" at bounding box center [257, 88] width 27 height 27
click at [267, 23] on link "Users" at bounding box center [274, 30] width 56 height 31
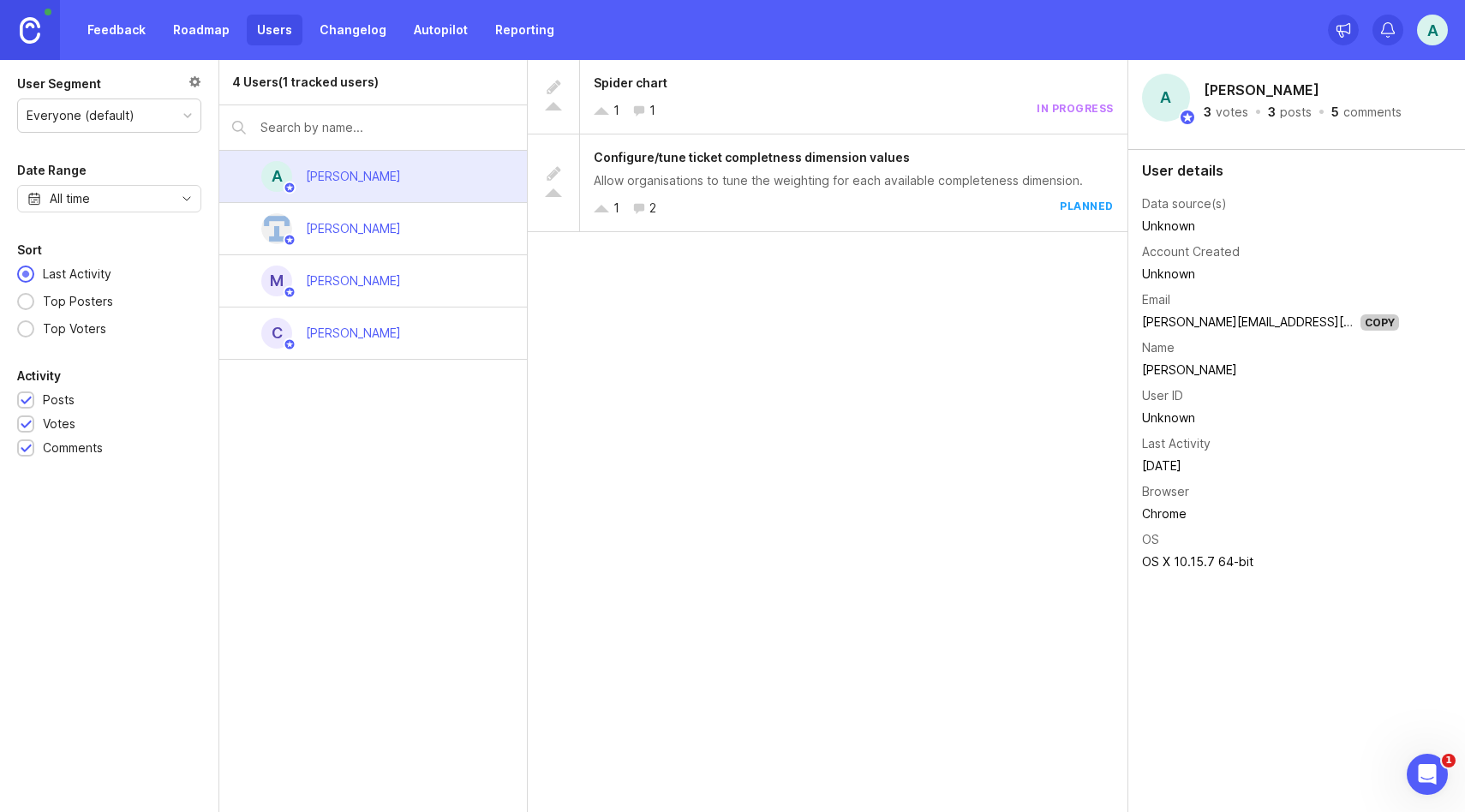
click at [348, 31] on link "Changelog" at bounding box center [353, 30] width 88 height 31
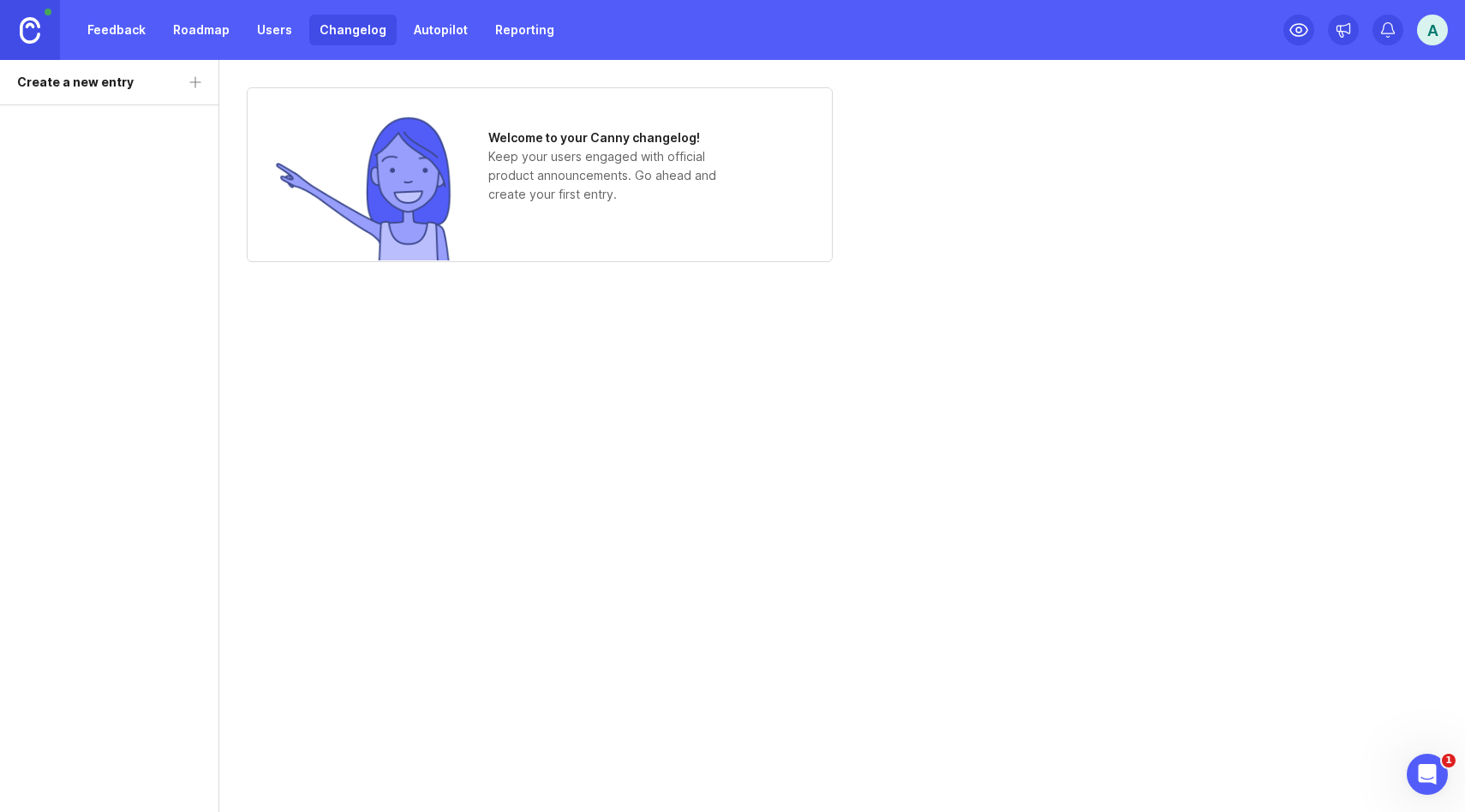
click at [430, 44] on link "Autopilot" at bounding box center [441, 30] width 75 height 31
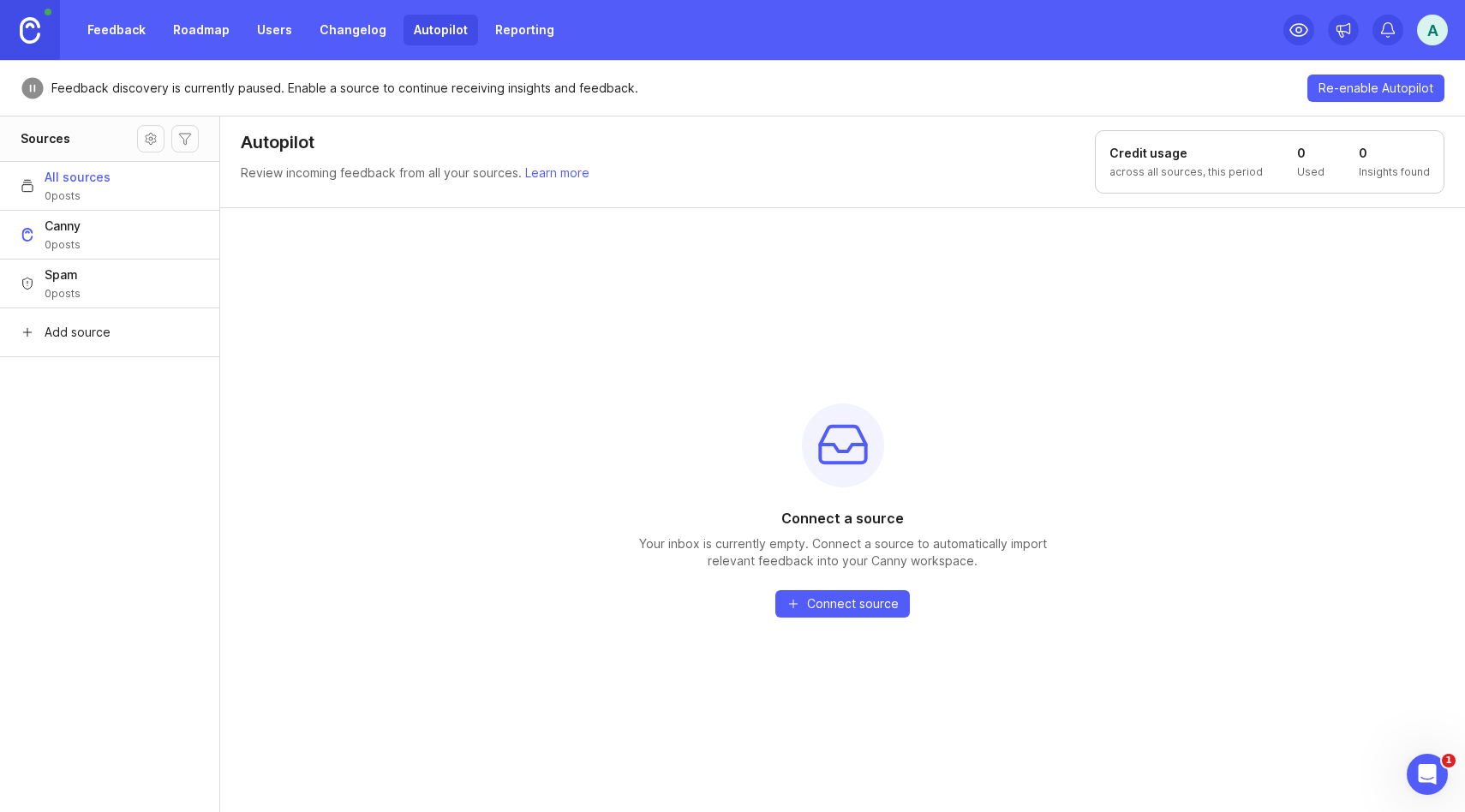
click at [513, 36] on link "Reporting" at bounding box center [525, 30] width 80 height 31
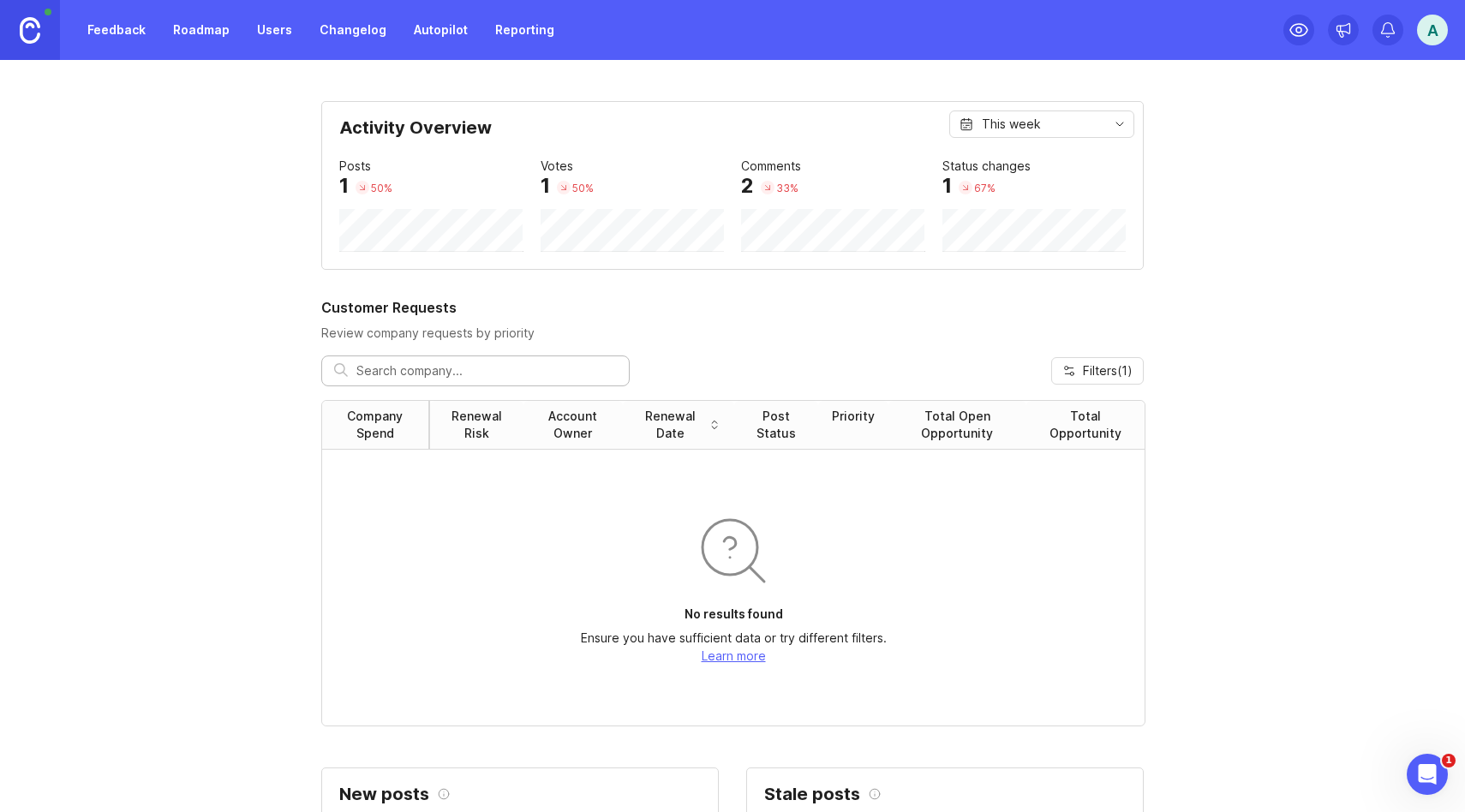
click at [1438, 27] on div "A" at bounding box center [1432, 30] width 31 height 31
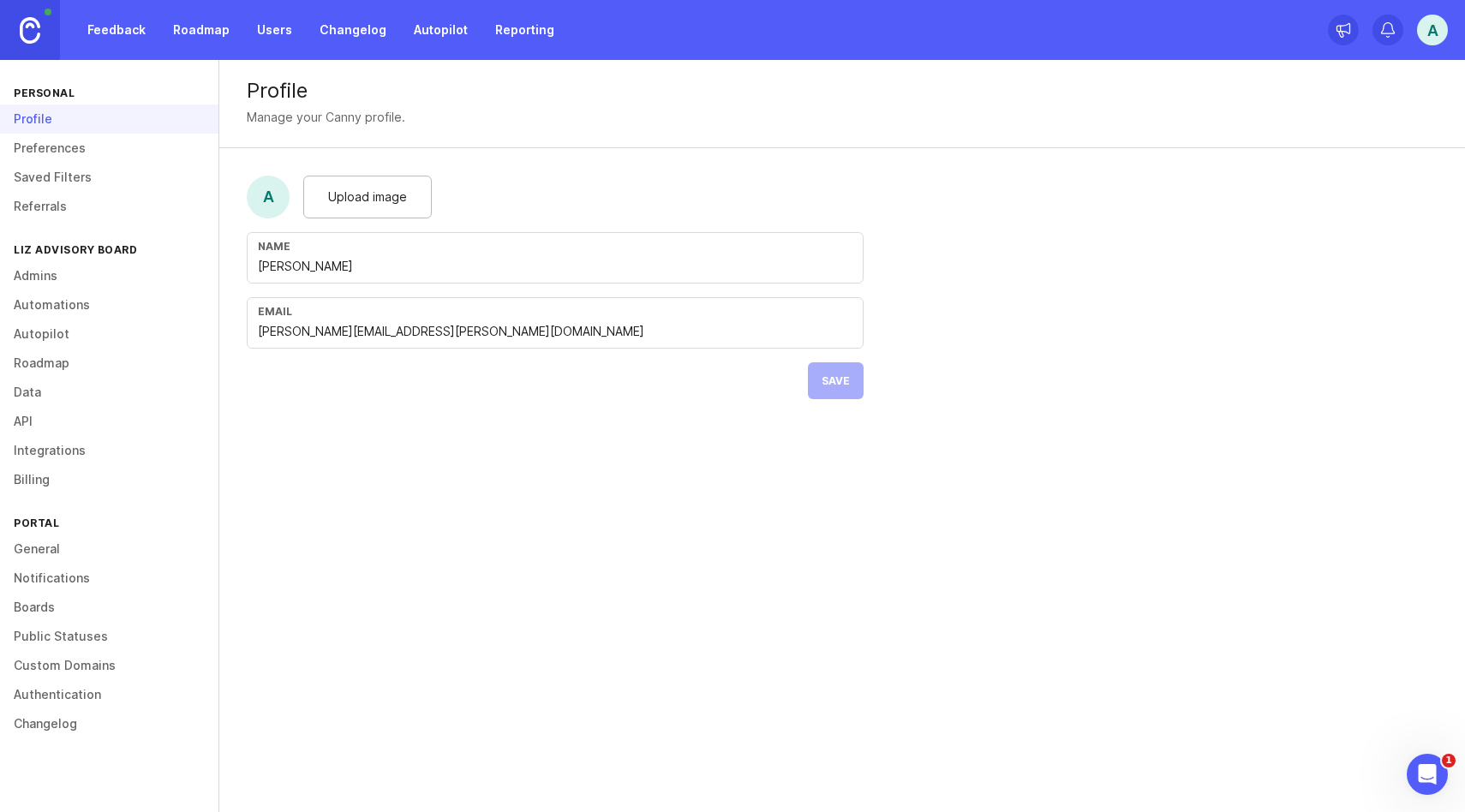
click at [57, 361] on link "Roadmap" at bounding box center [109, 363] width 218 height 29
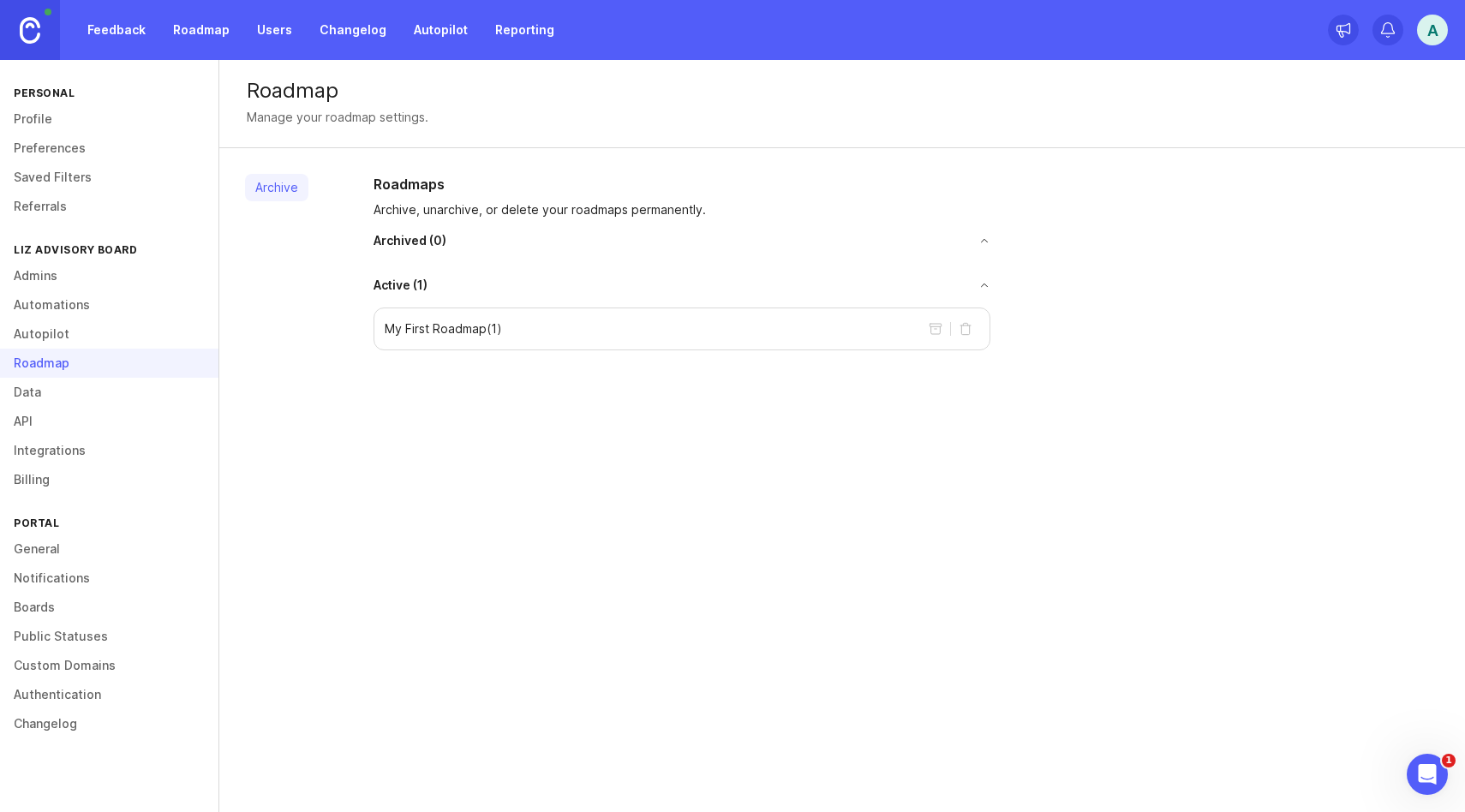
click at [61, 603] on link "Boards" at bounding box center [109, 608] width 218 height 29
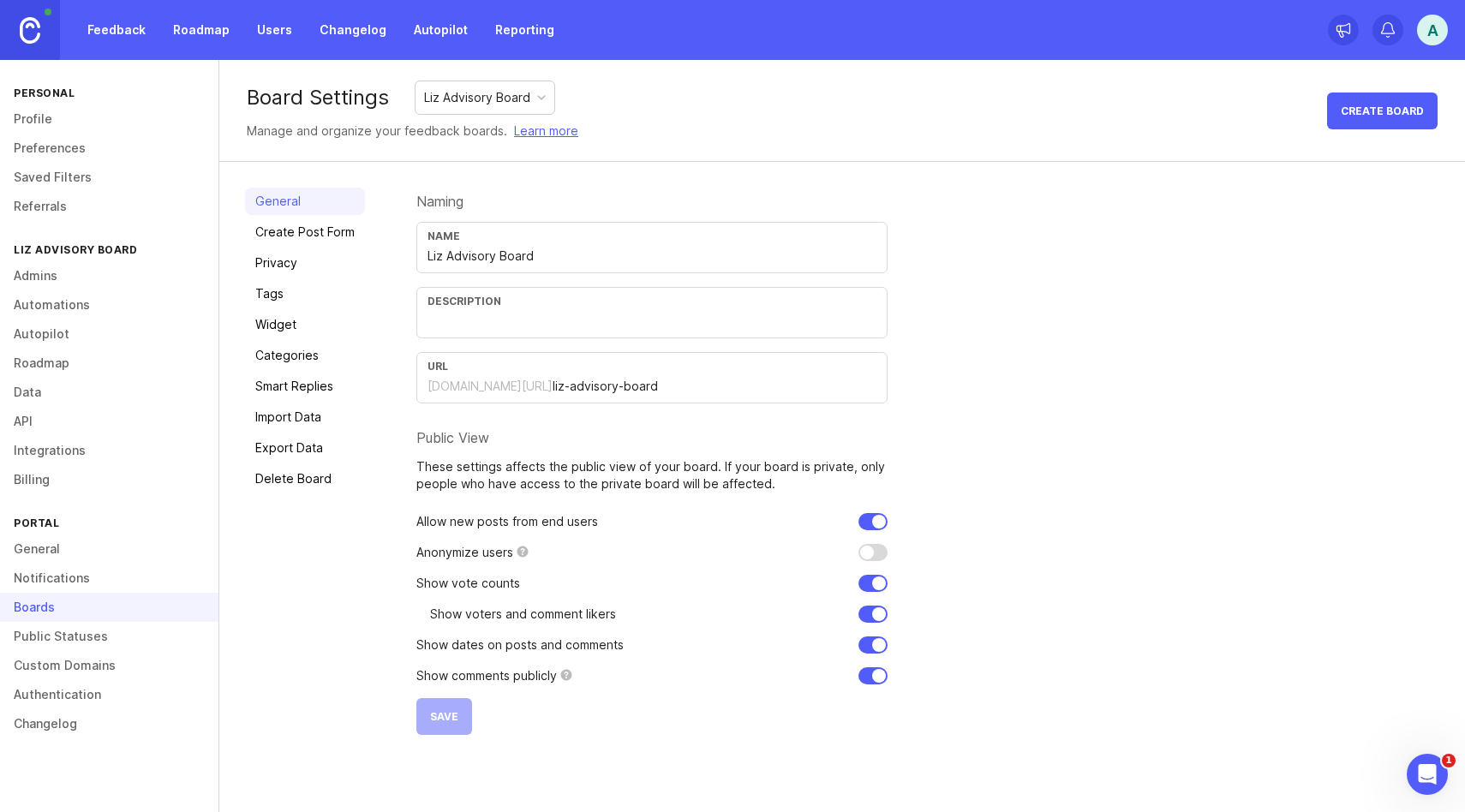
click at [58, 551] on link "General" at bounding box center [109, 549] width 218 height 29
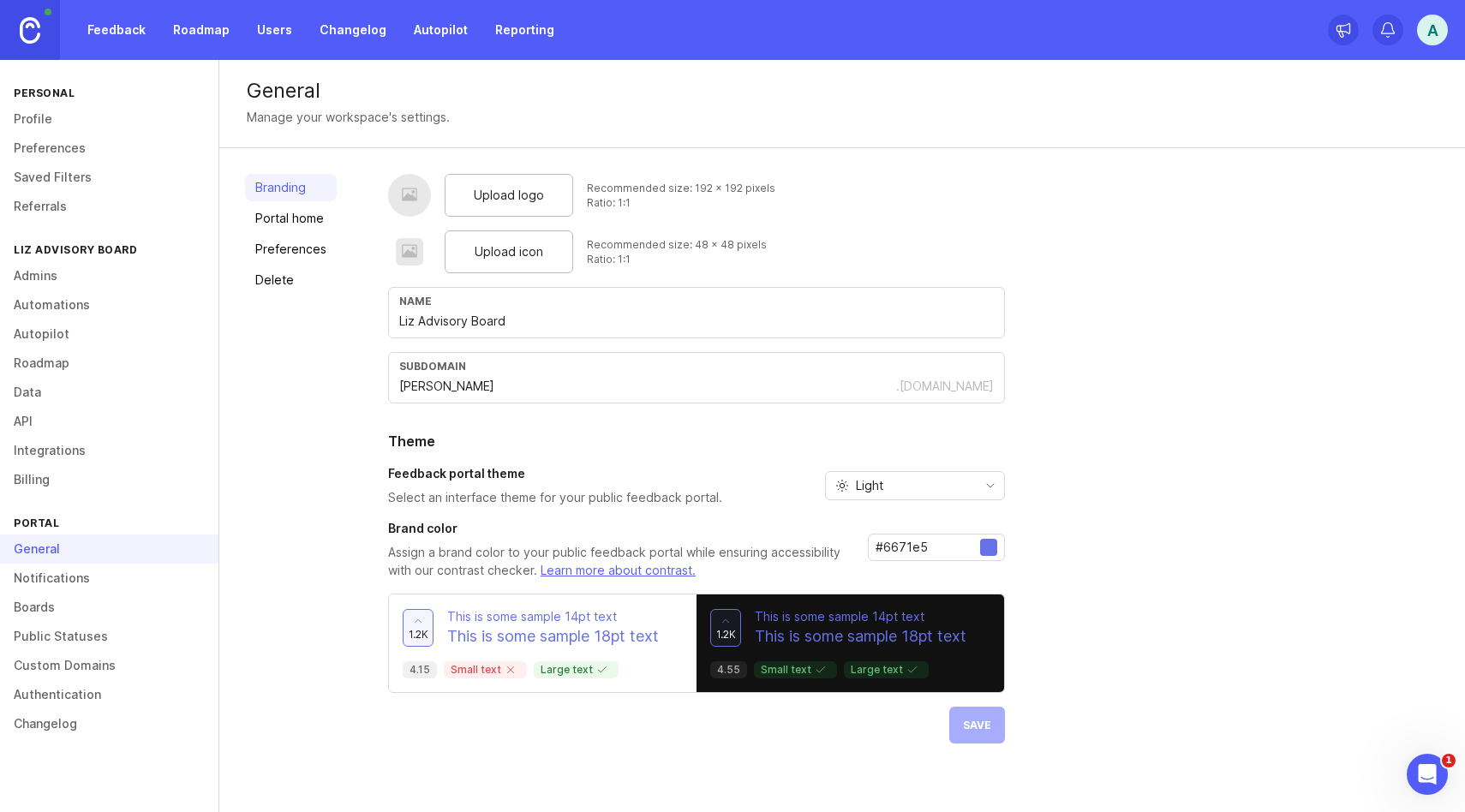
click at [306, 221] on link "Portal home" at bounding box center [290, 218] width 92 height 27
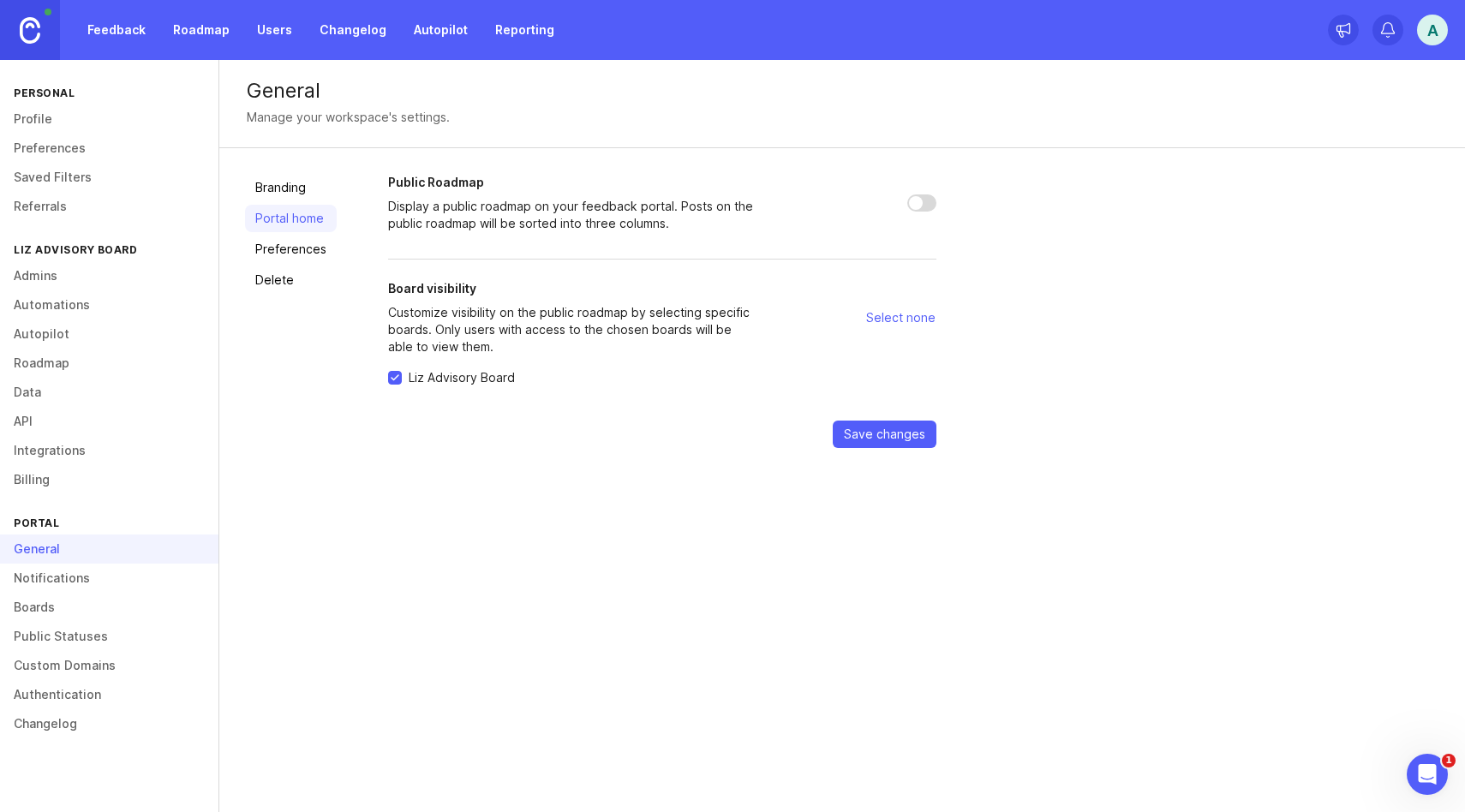
click at [922, 205] on input "Public Roadmap" at bounding box center [922, 203] width 29 height 17
checkbox input "true"
click at [891, 434] on span "Save changes" at bounding box center [884, 434] width 82 height 17
click at [206, 31] on link "Roadmap" at bounding box center [202, 30] width 77 height 31
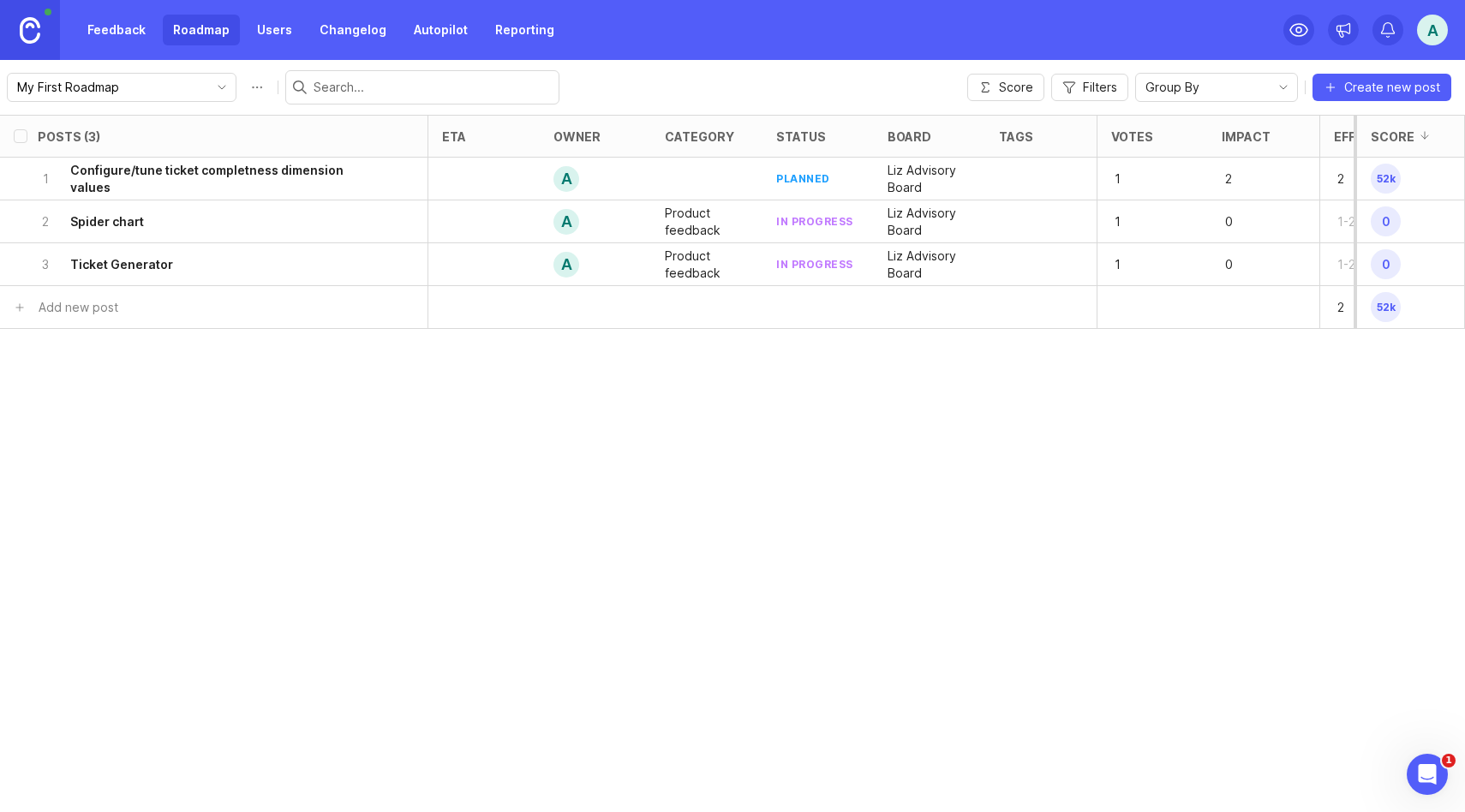
click at [15, 181] on input "select post" at bounding box center [21, 179] width 14 height 14
checkbox input "true"
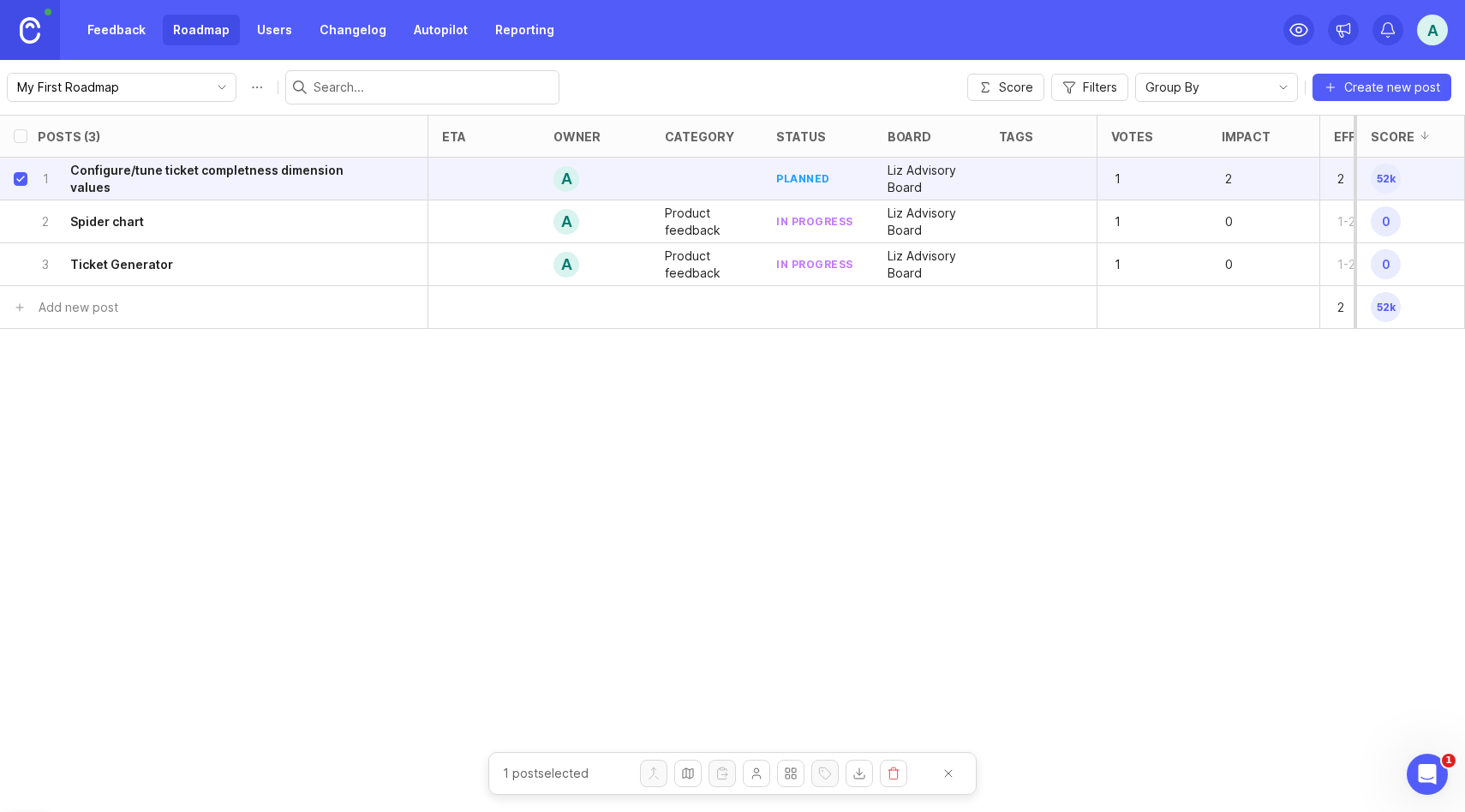
click at [21, 218] on input "select post" at bounding box center [21, 221] width 14 height 14
checkbox input "true"
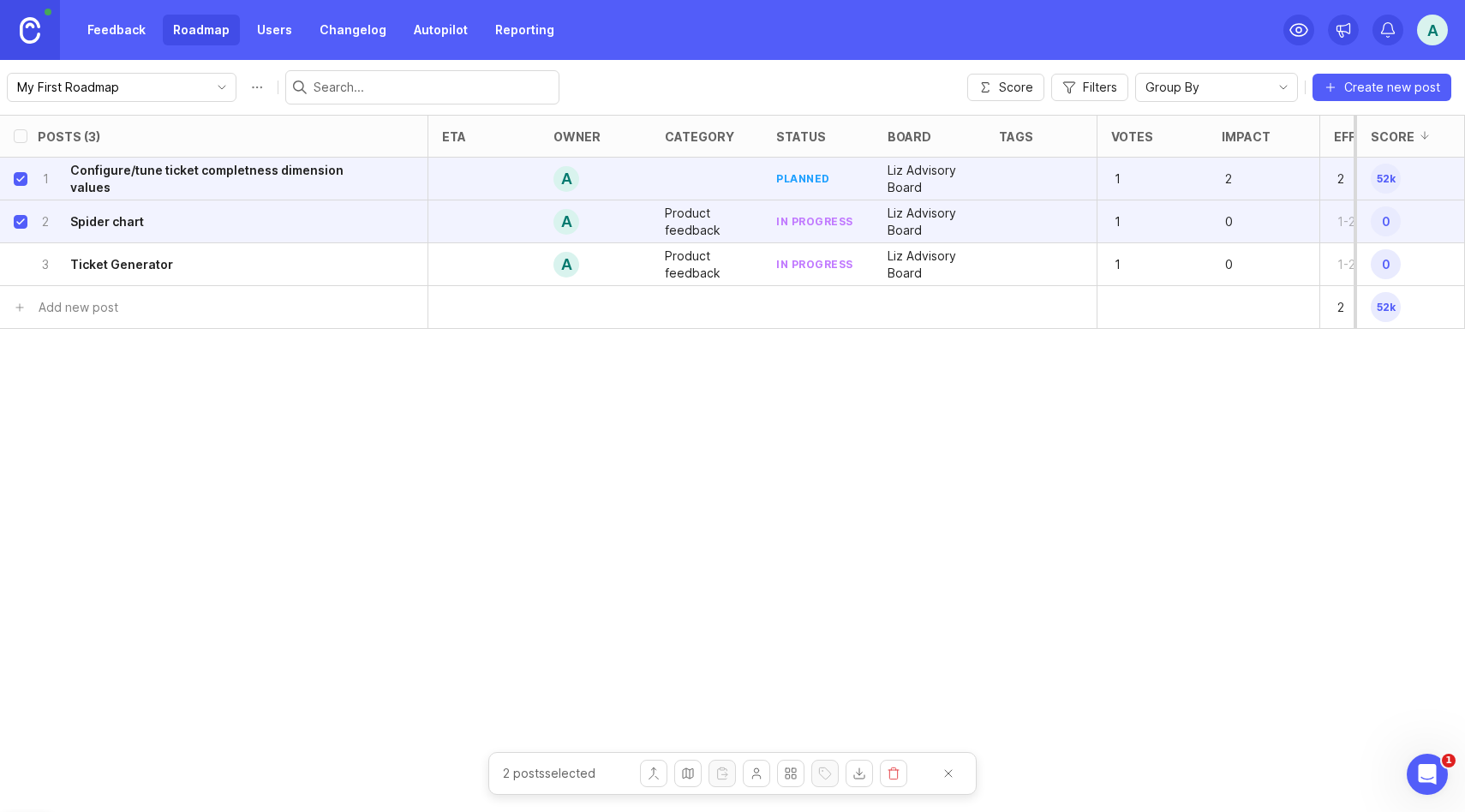
click at [895, 761] on button "Delete posts" at bounding box center [894, 773] width 27 height 27
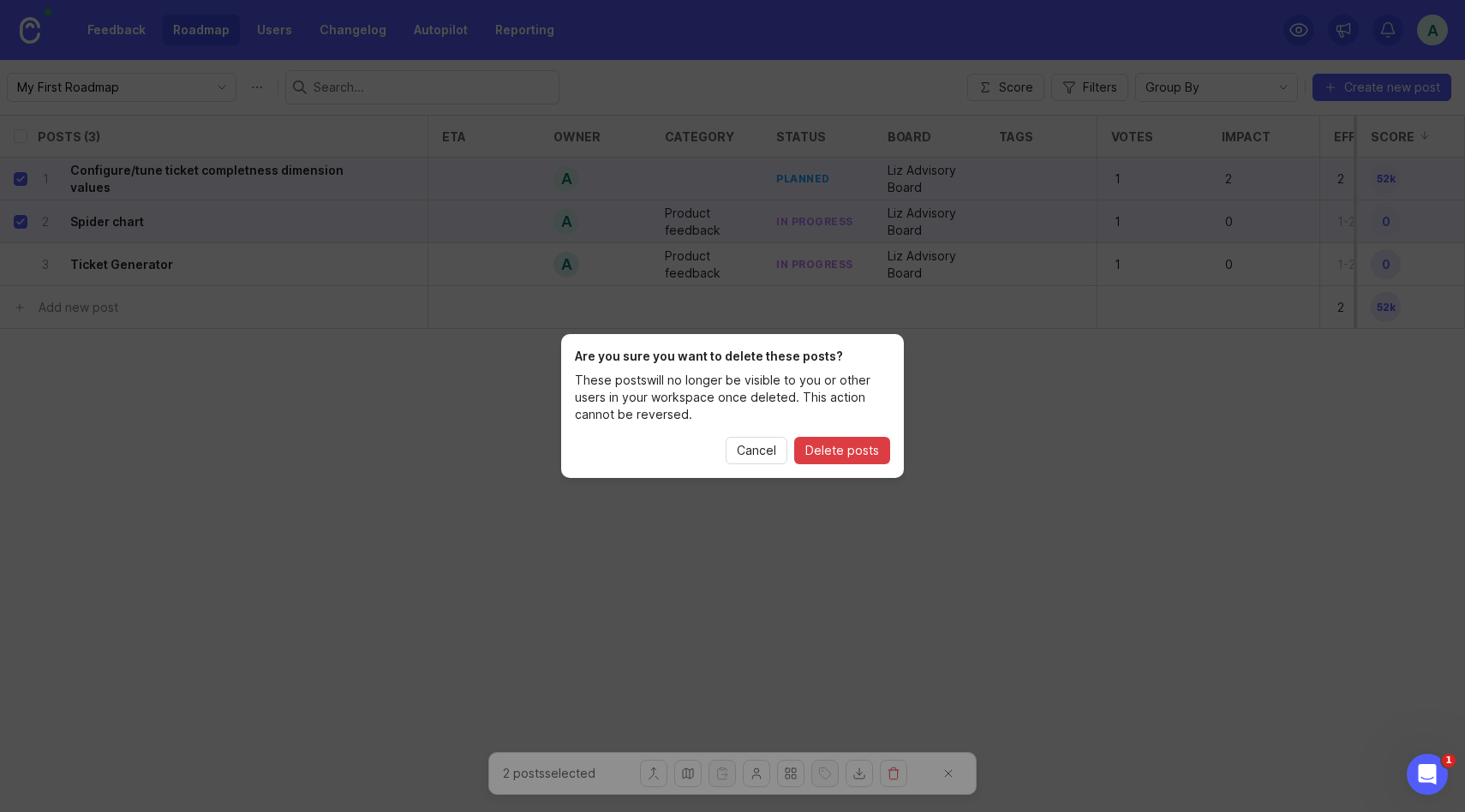
click at [849, 448] on span "Delete posts" at bounding box center [842, 451] width 74 height 17
checkbox input "false"
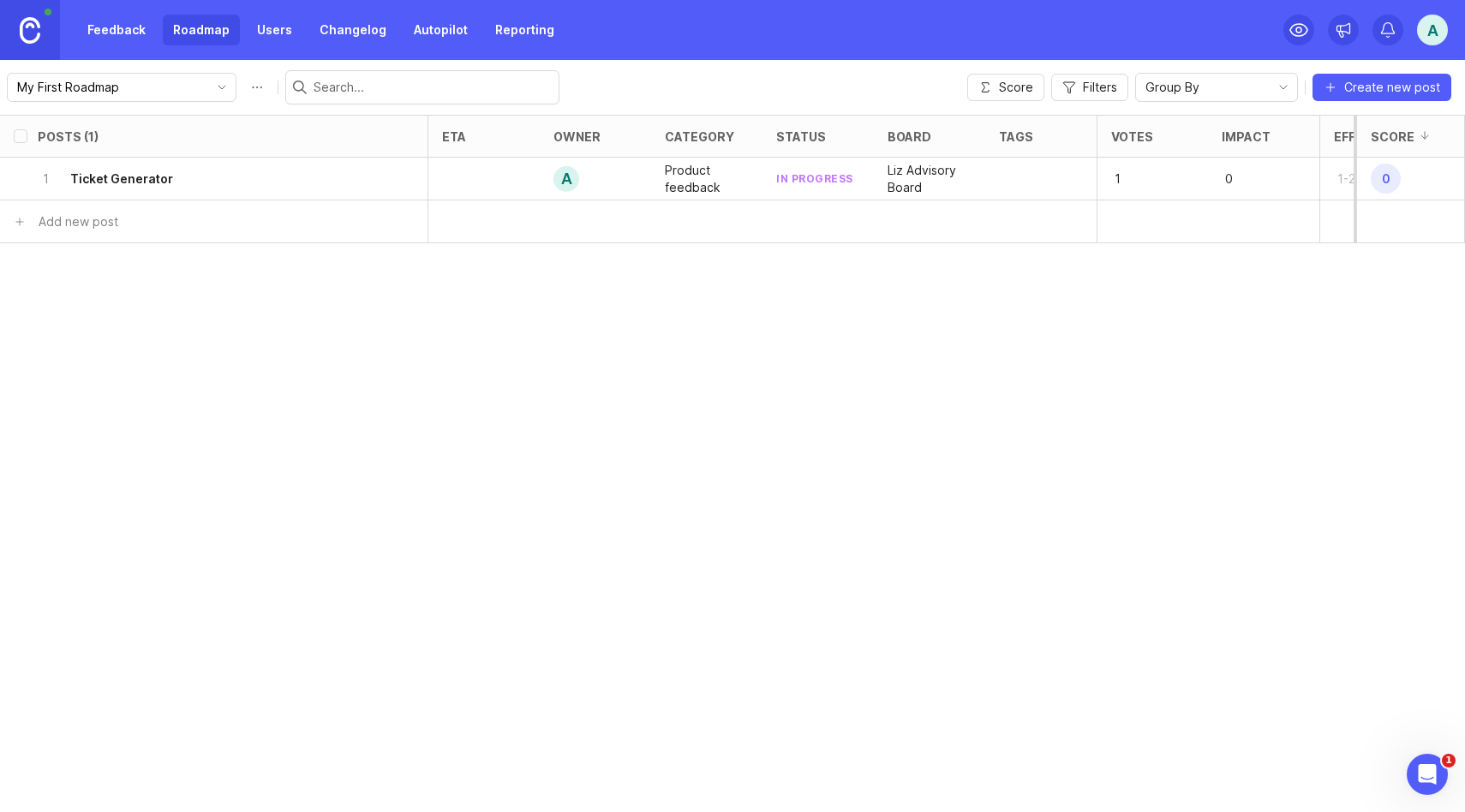
click at [1304, 34] on icon at bounding box center [1299, 30] width 21 height 21
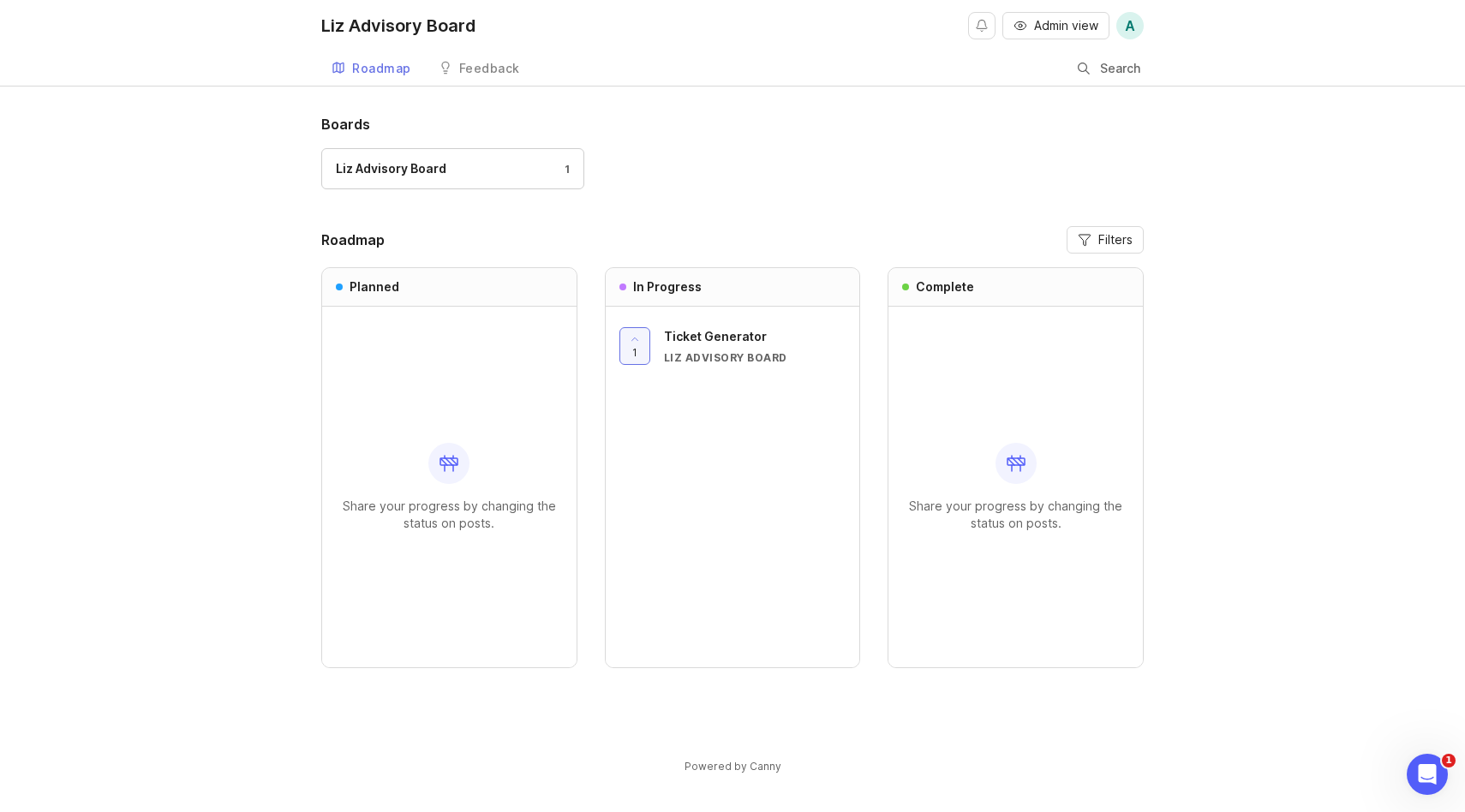
click at [726, 337] on span "Ticket Generator" at bounding box center [715, 336] width 103 height 15
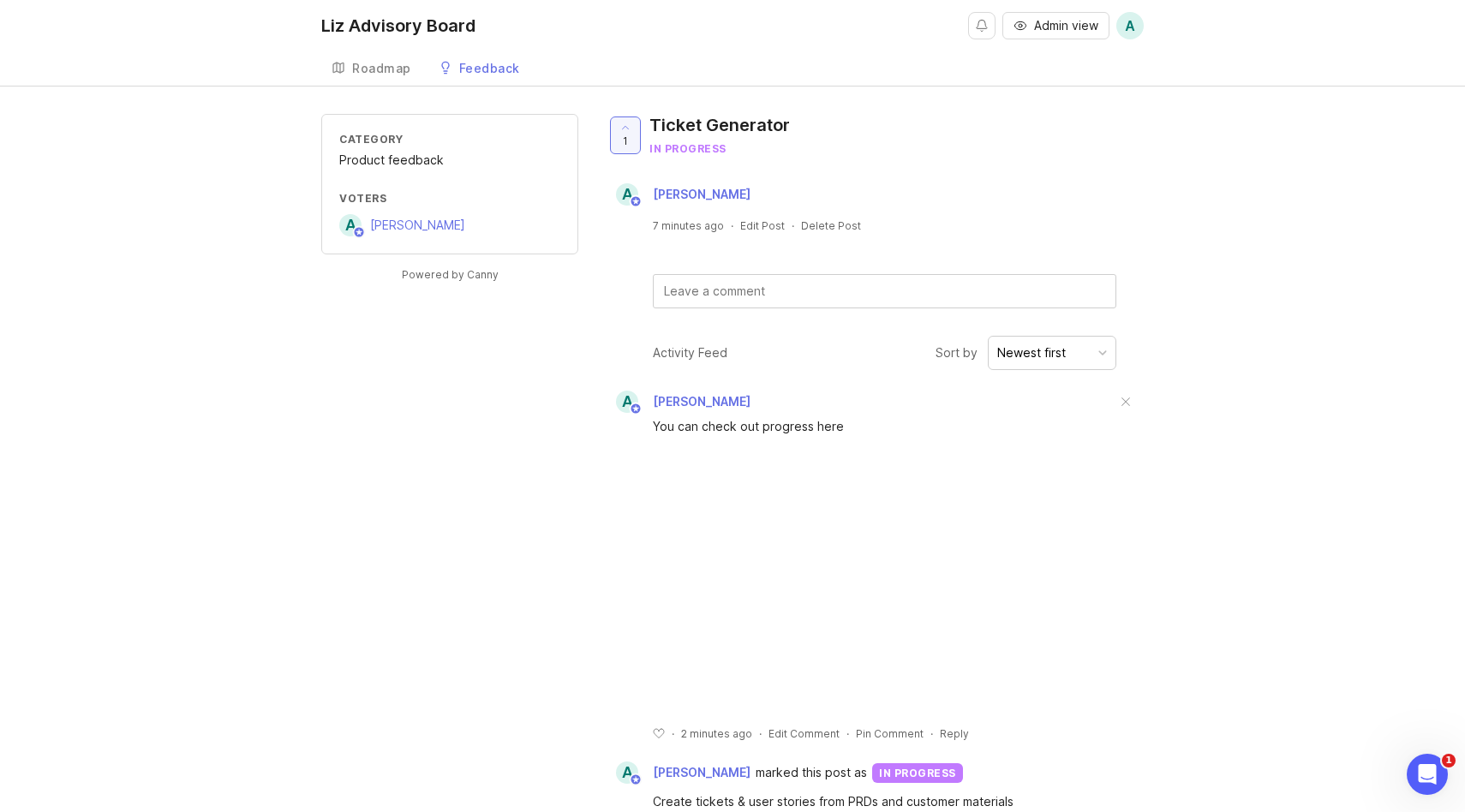
click at [374, 63] on div "Roadmap" at bounding box center [381, 69] width 59 height 12
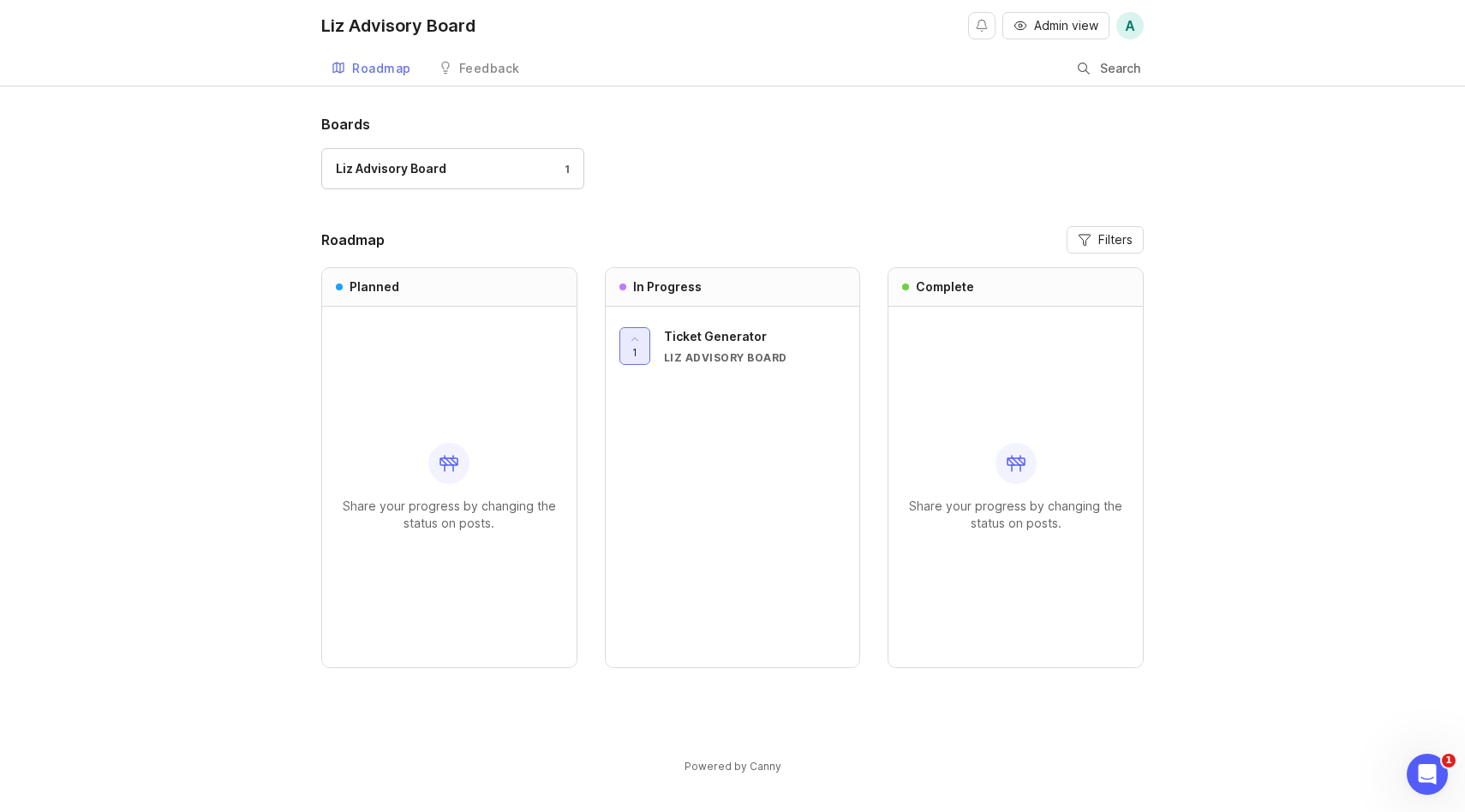
click at [635, 338] on icon at bounding box center [635, 339] width 12 height 12
click at [637, 336] on icon at bounding box center [635, 339] width 12 height 12
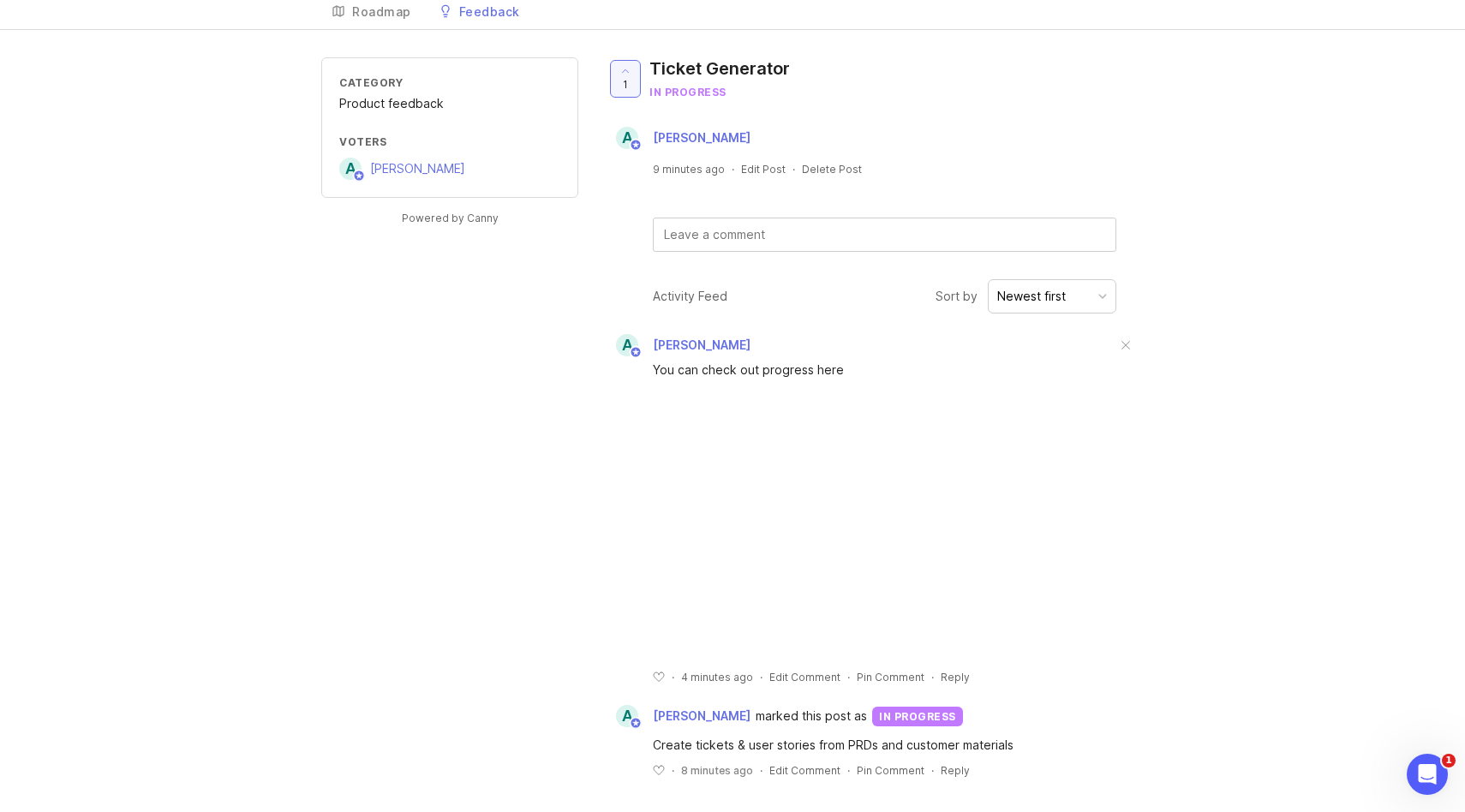
scroll to position [58, 0]
click at [888, 677] on div "Pin Comment" at bounding box center [891, 675] width 68 height 15
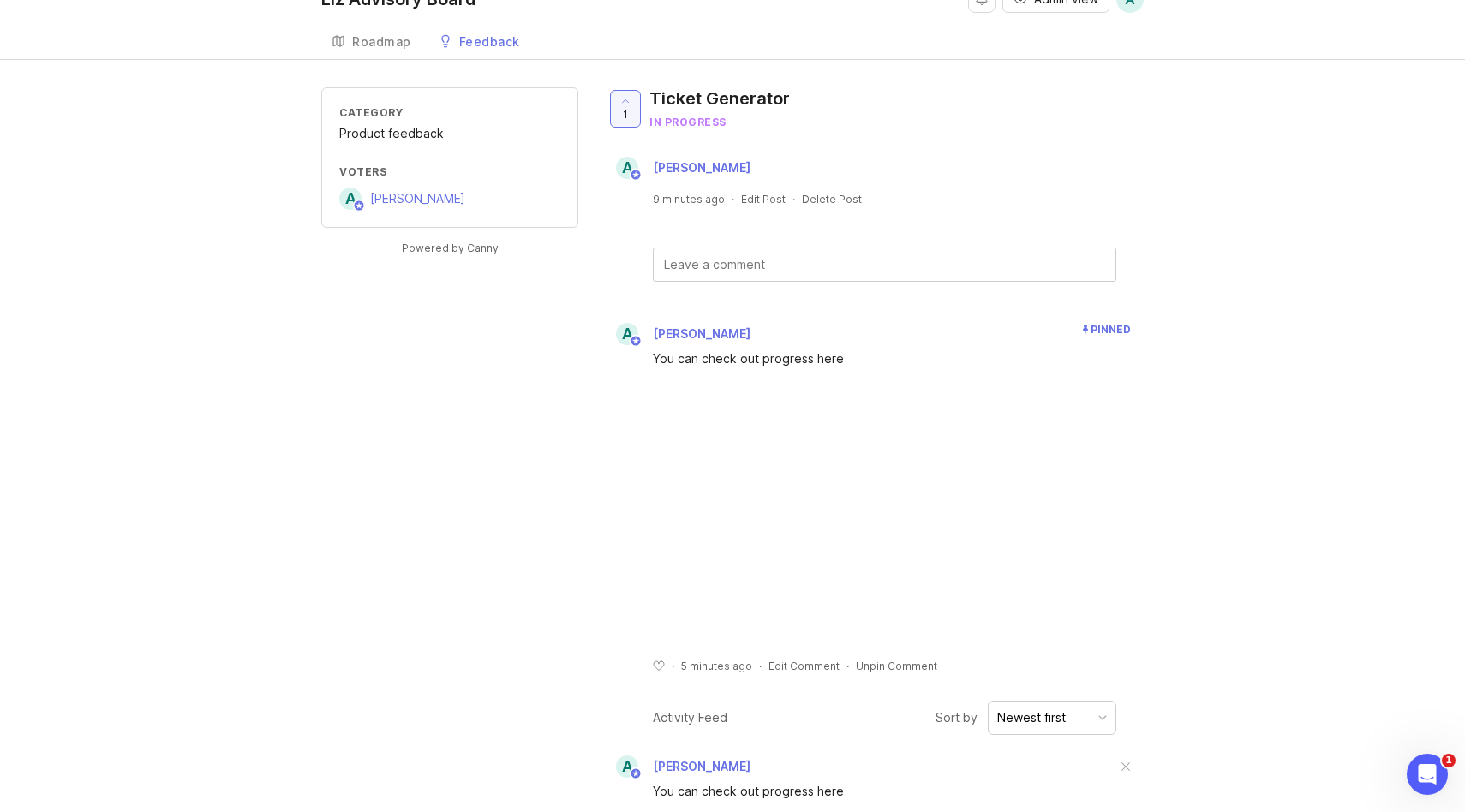
scroll to position [0, 0]
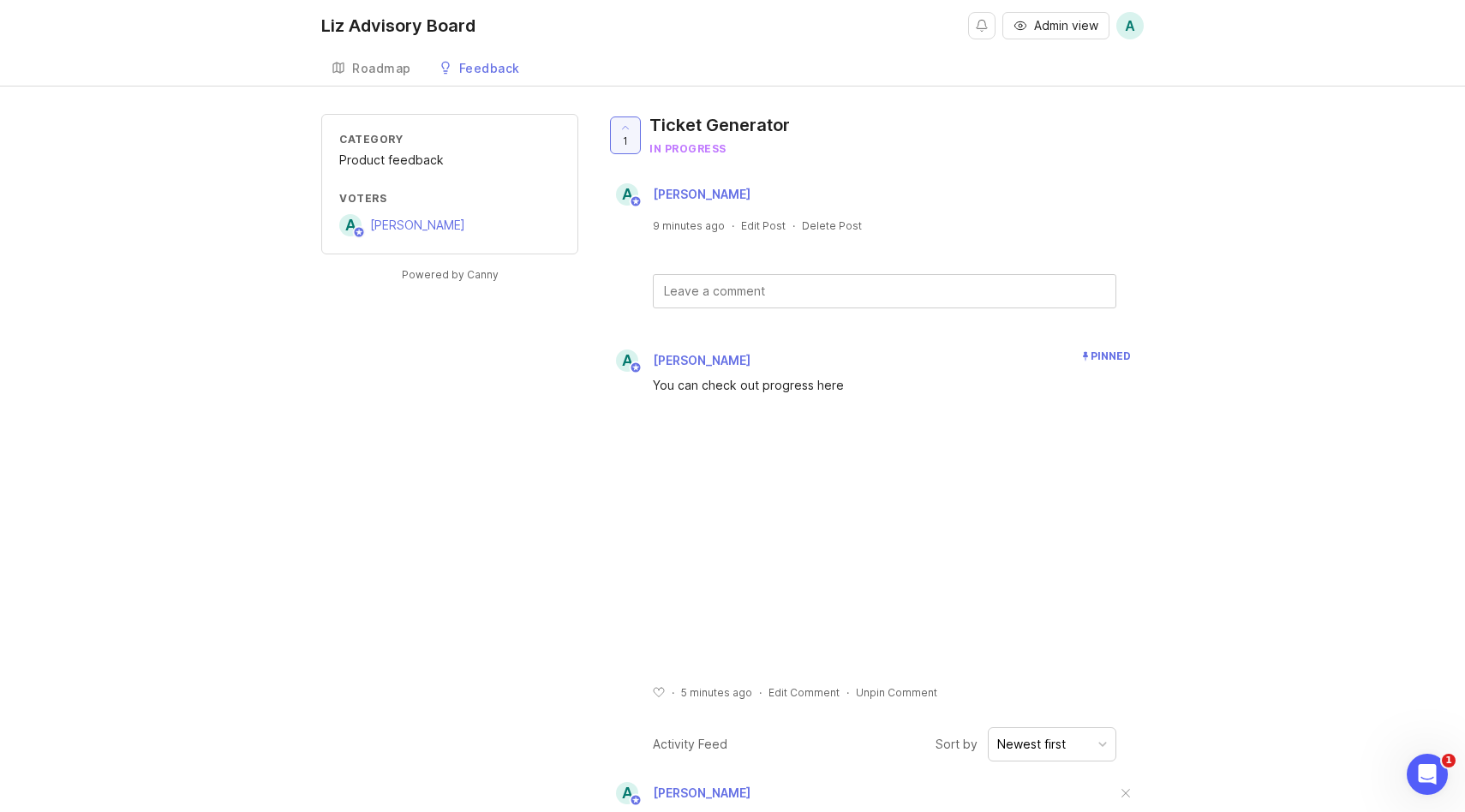
click at [672, 279] on textarea at bounding box center [884, 291] width 462 height 33
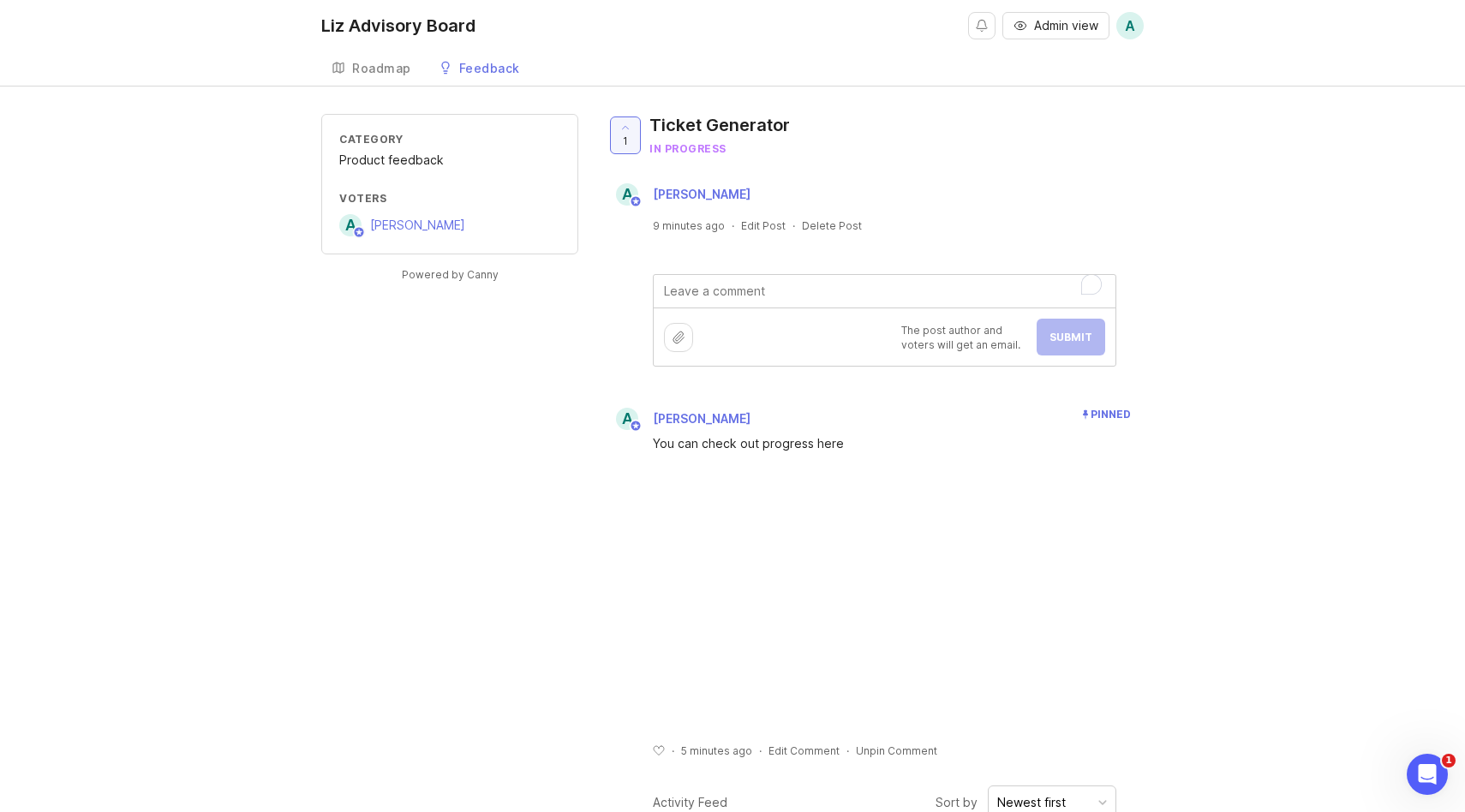
type textarea "@"
click at [1266, 367] on div "Category Product feedback Voters A [PERSON_NAME] Powered by Canny 1 Ticket Gene…" at bounding box center [732, 713] width 1465 height 1198
